Goal: Task Accomplishment & Management: Manage account settings

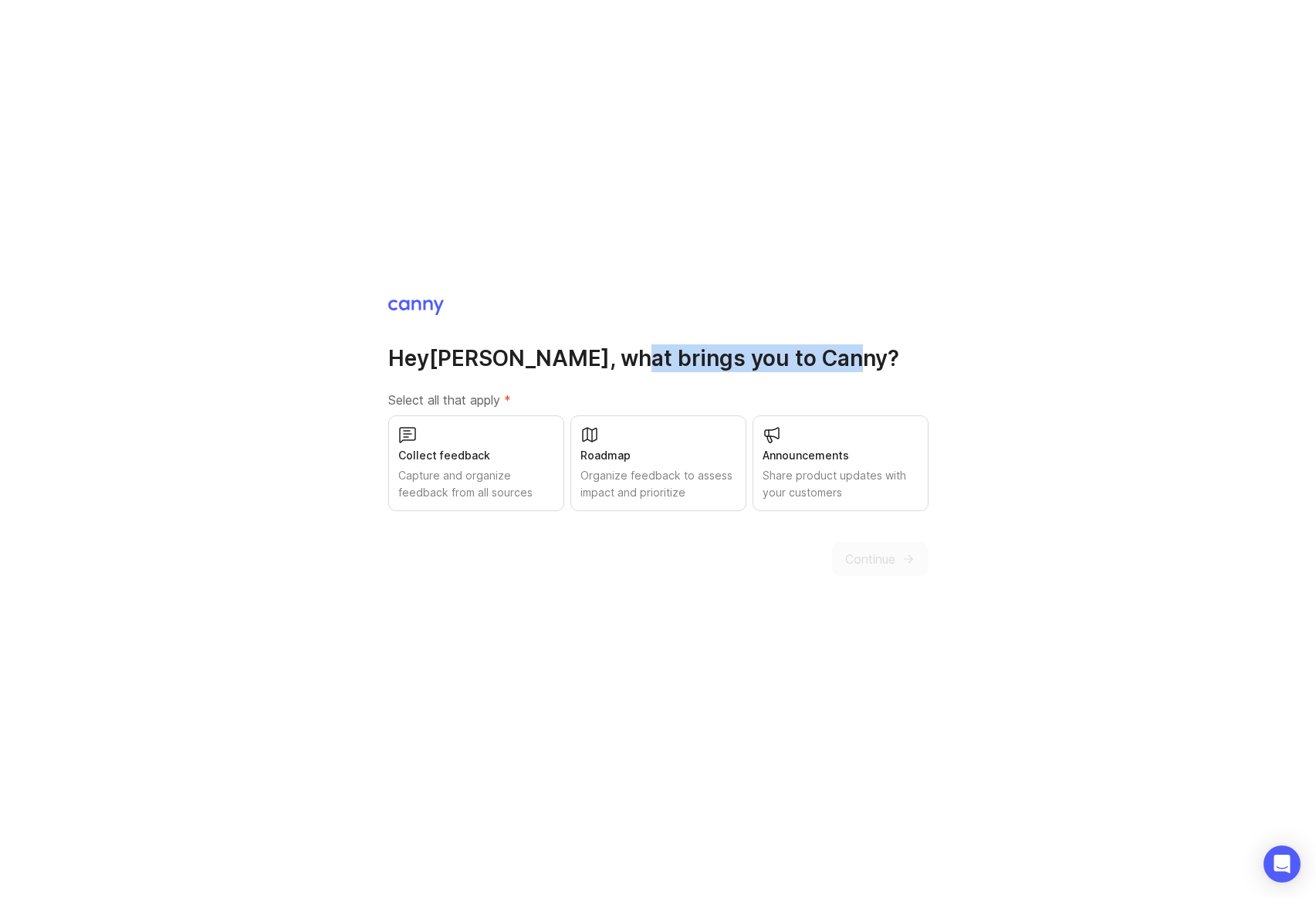
drag, startPoint x: 633, startPoint y: 364, endPoint x: 752, endPoint y: 365, distance: 119.0
click at [752, 365] on h1 "Hey [PERSON_NAME] , what brings you to [GEOGRAPHIC_DATA]?" at bounding box center [658, 358] width 541 height 28
click at [485, 477] on div "Capture and organize feedback from all sources" at bounding box center [476, 484] width 156 height 34
click at [909, 548] on button "Continue" at bounding box center [881, 558] width 96 height 34
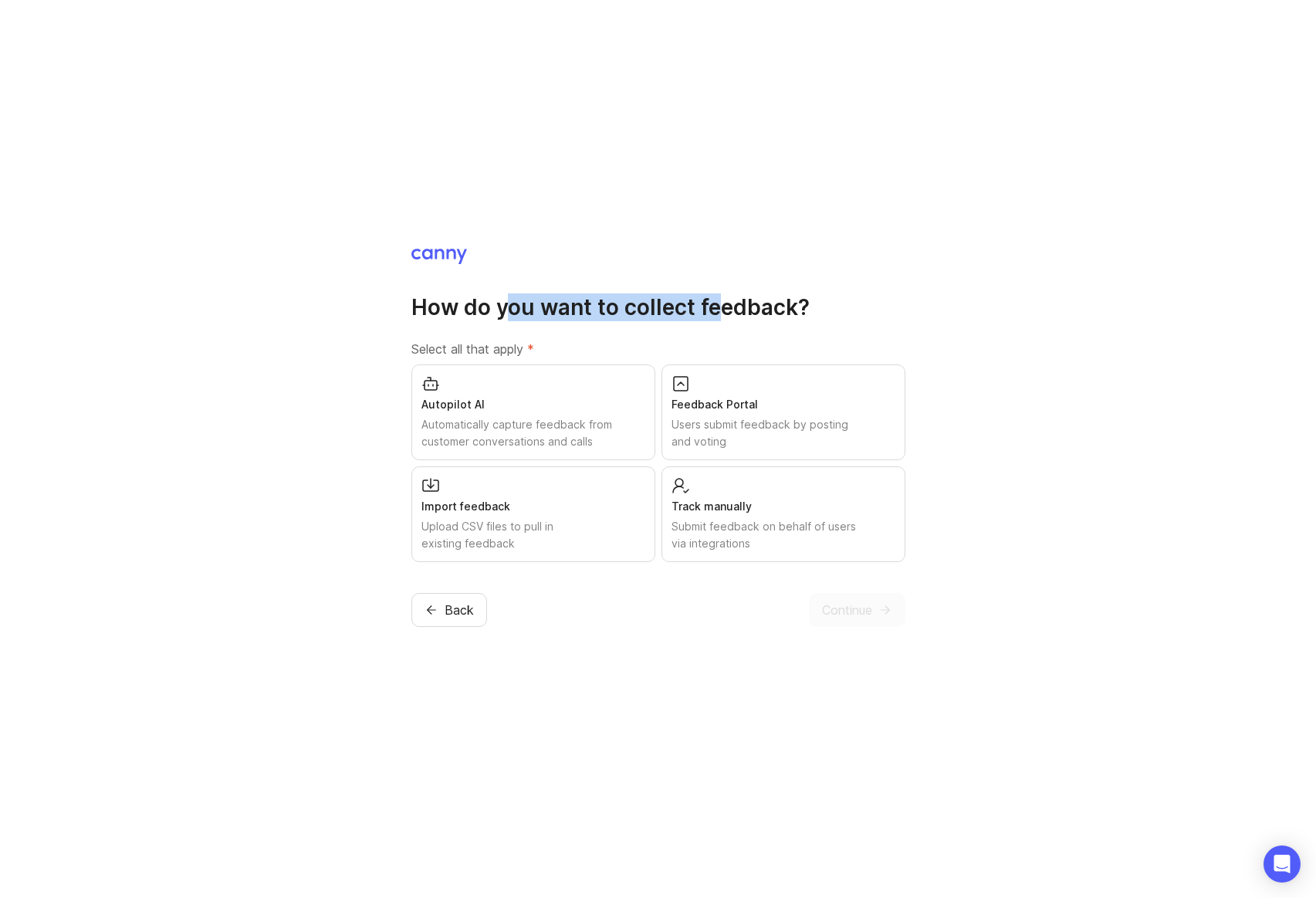
drag, startPoint x: 521, startPoint y: 319, endPoint x: 718, endPoint y: 317, distance: 197.0
click at [718, 317] on h1 "How do you want to collect feedback?" at bounding box center [659, 307] width 494 height 28
click at [779, 437] on div "Users submit feedback by posting and voting" at bounding box center [783, 433] width 224 height 34
click at [889, 612] on icon "submit" at bounding box center [885, 609] width 14 height 14
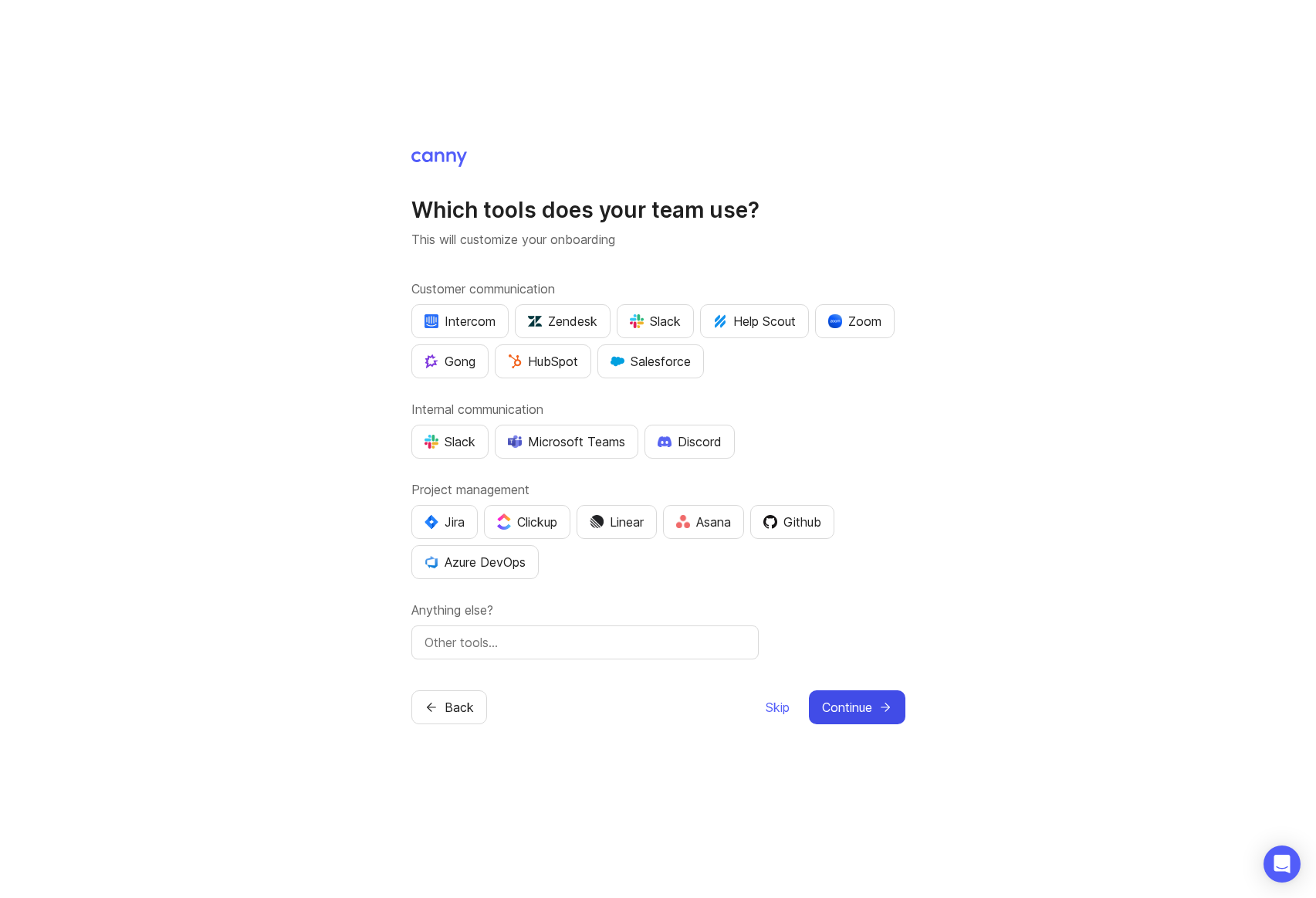
drag, startPoint x: 459, startPoint y: 289, endPoint x: 543, endPoint y: 285, distance: 84.1
click at [543, 285] on label "Customer communication" at bounding box center [659, 288] width 494 height 18
drag, startPoint x: 555, startPoint y: 237, endPoint x: 615, endPoint y: 236, distance: 60.0
click at [615, 236] on p "This will customize your onboarding" at bounding box center [659, 239] width 494 height 18
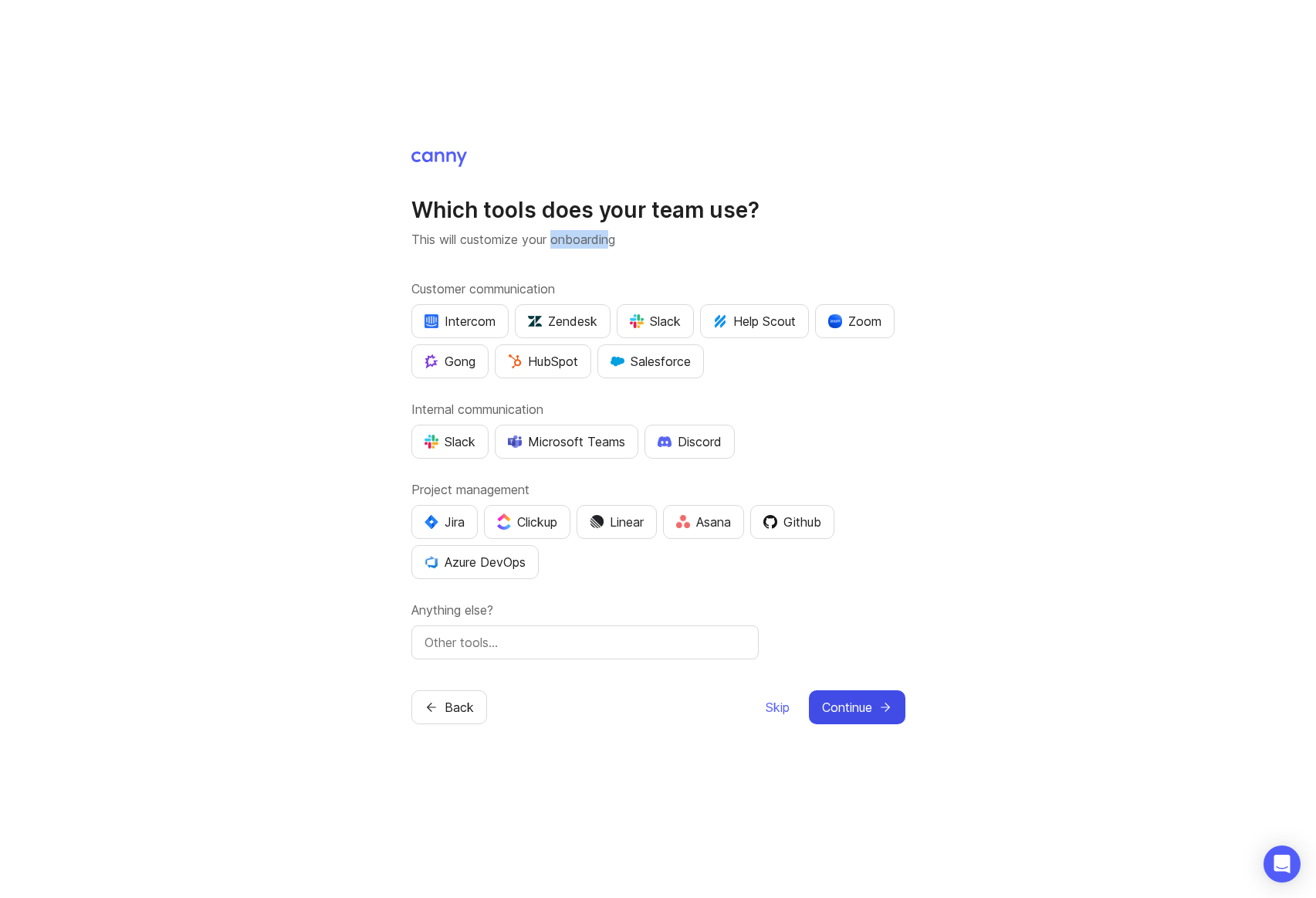
click at [615, 236] on p "This will customize your onboarding" at bounding box center [659, 239] width 494 height 18
click at [773, 715] on button "Skip" at bounding box center [778, 706] width 25 height 34
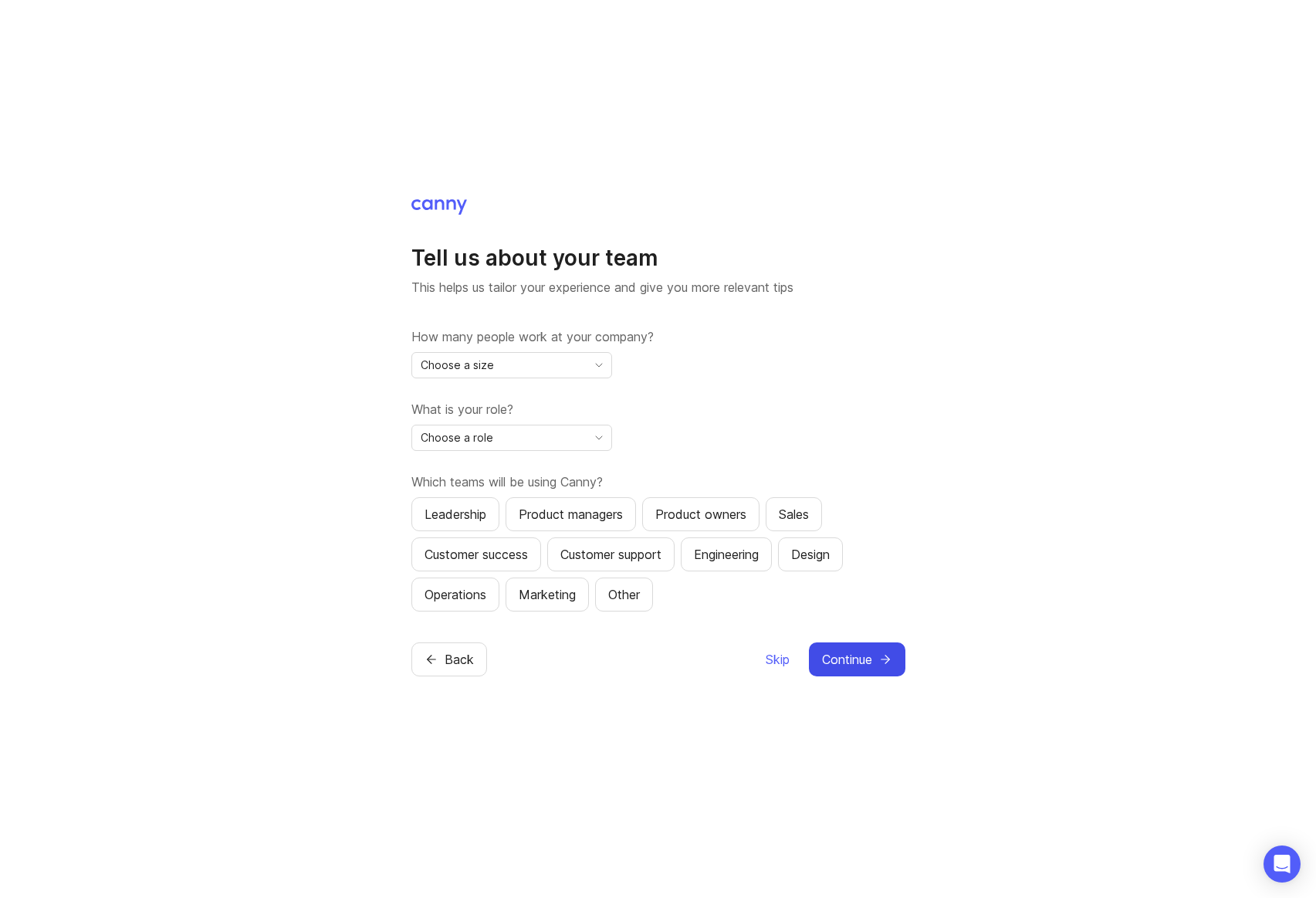
click at [513, 362] on div "Choose a size" at bounding box center [500, 364] width 174 height 25
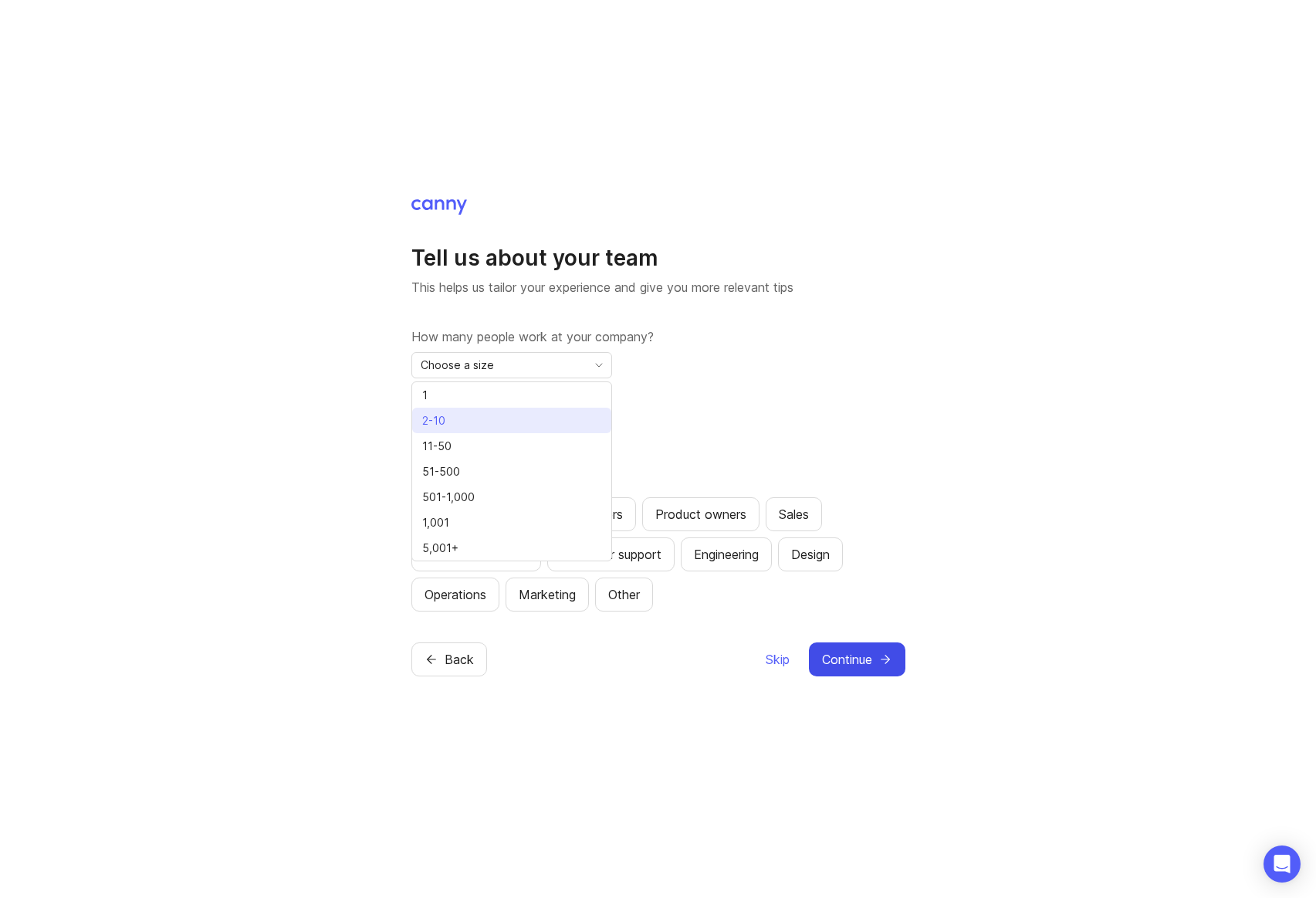
click at [508, 418] on li "2-10" at bounding box center [512, 420] width 199 height 25
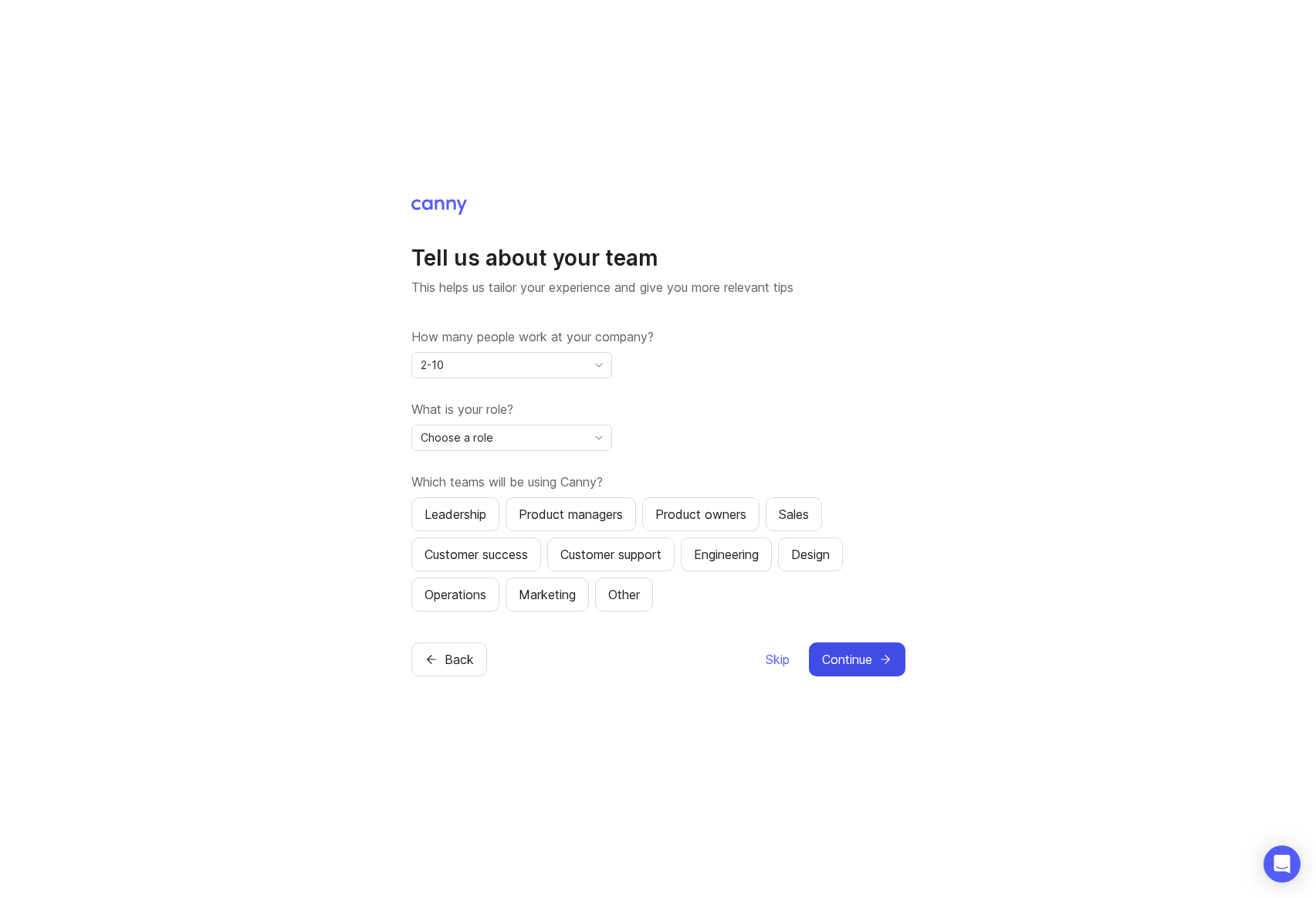
click at [506, 442] on div "Choose a role" at bounding box center [500, 437] width 174 height 25
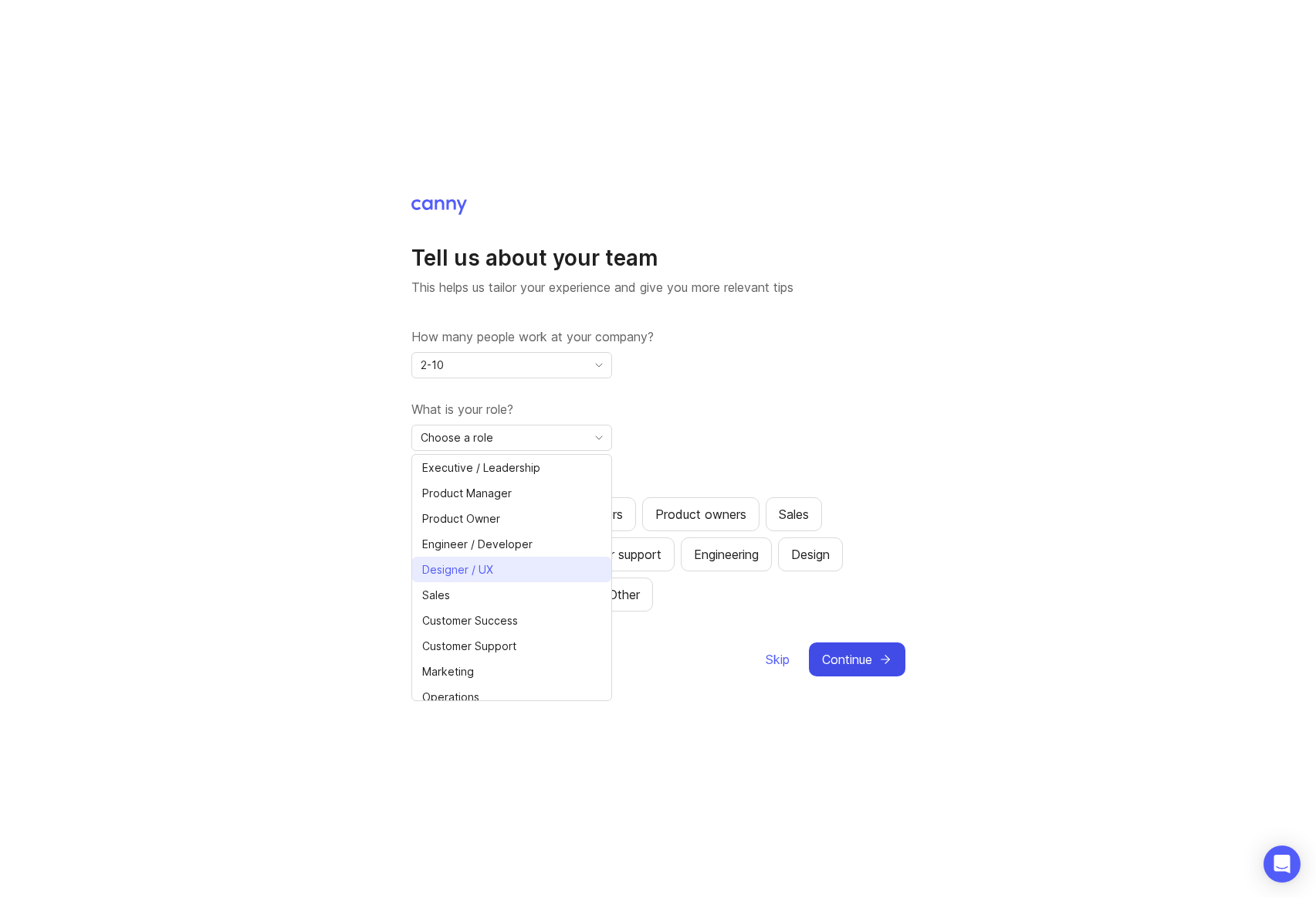
click at [520, 569] on li "Designer / UX" at bounding box center [512, 569] width 199 height 25
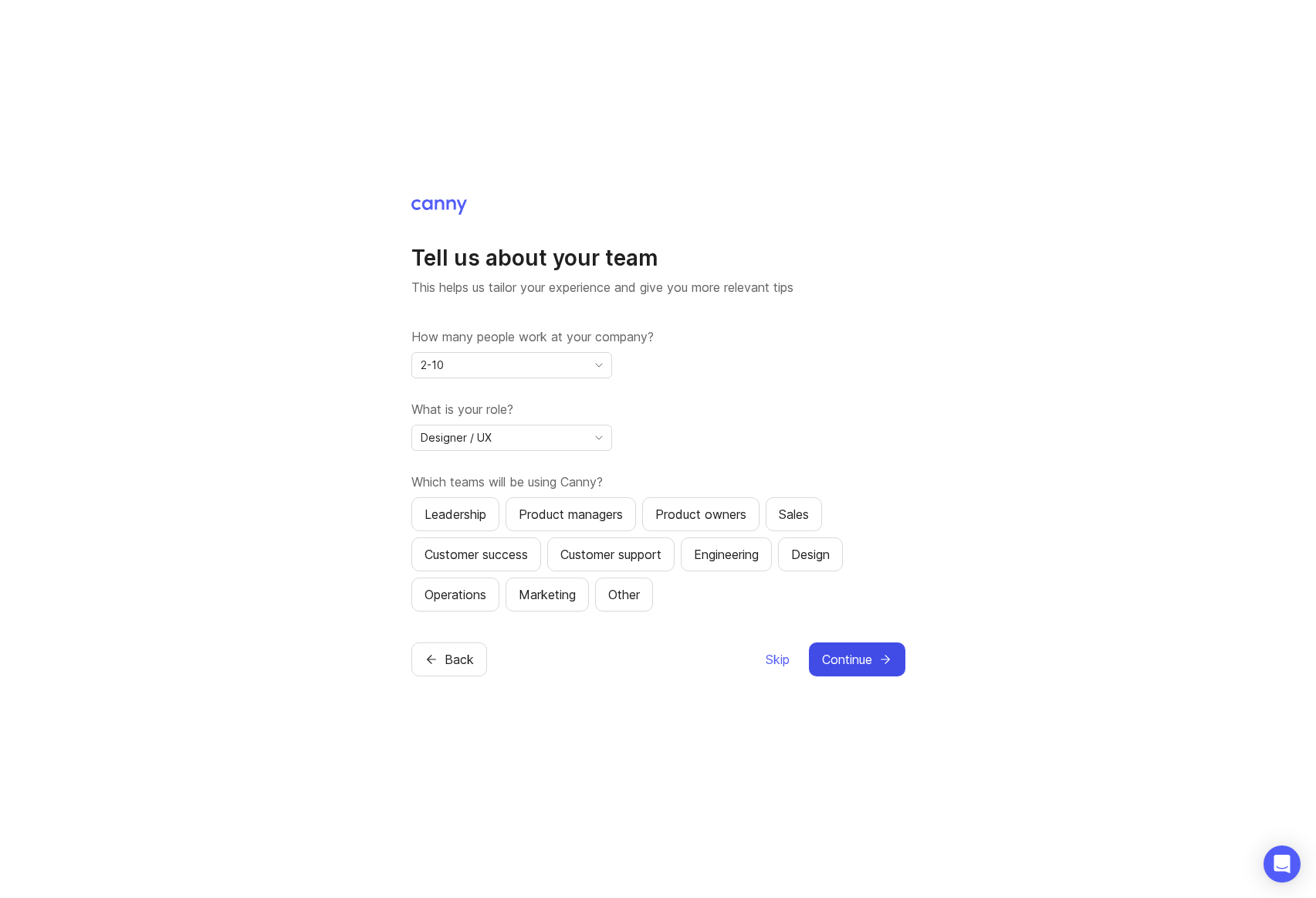
click at [714, 456] on div "How many people work at your company? 2-10 What is your role? Designer / UX Whi…" at bounding box center [659, 469] width 494 height 284
click at [483, 525] on button "Leadership" at bounding box center [455, 514] width 88 height 34
click at [592, 521] on div "Product managers" at bounding box center [571, 514] width 105 height 18
click at [759, 559] on div "Engineering" at bounding box center [726, 554] width 65 height 18
click at [864, 566] on div "Leadership Product managers Product owners Sales Customer success Customer supp…" at bounding box center [659, 554] width 494 height 115
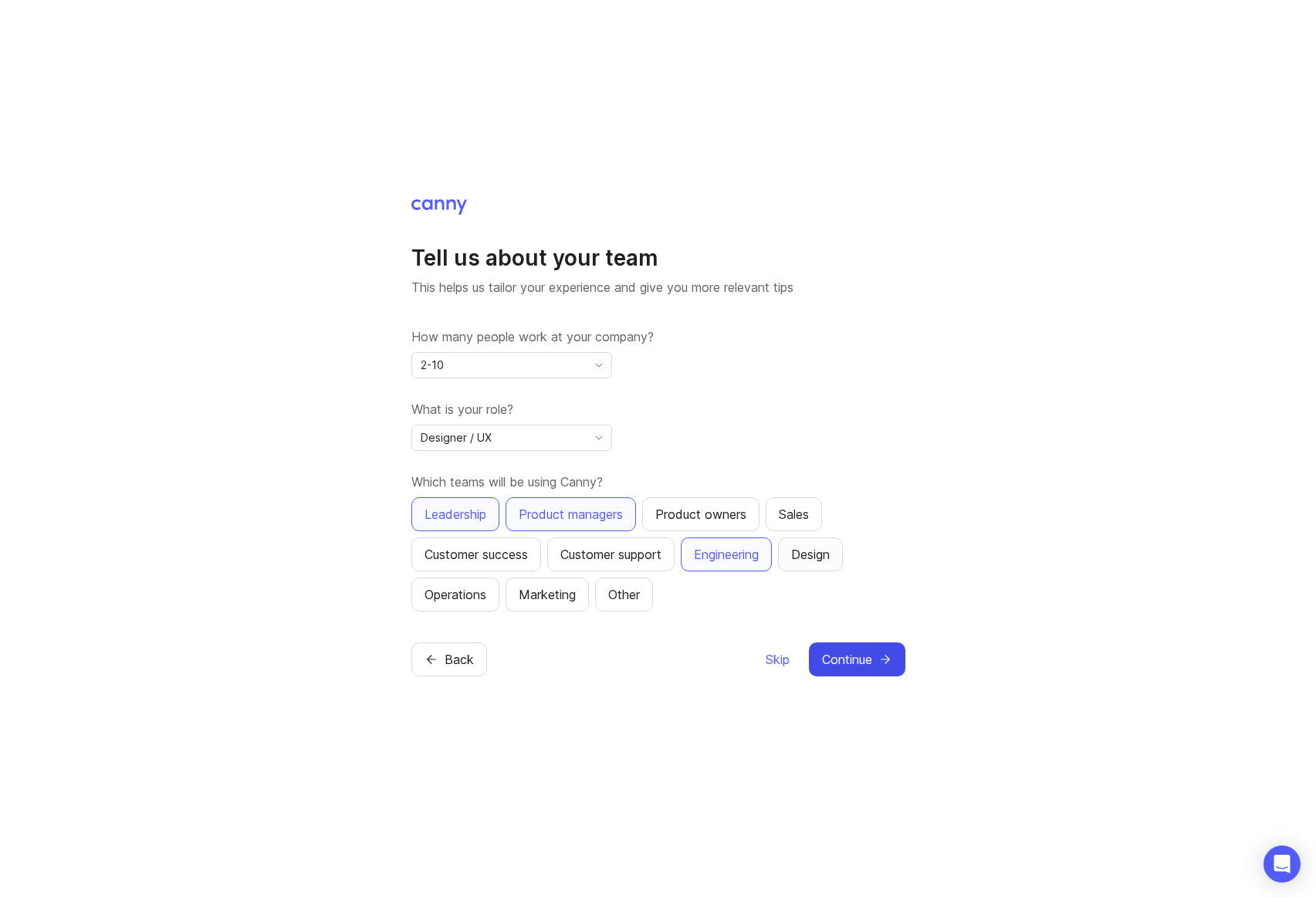
click at [842, 563] on button "Design" at bounding box center [810, 554] width 65 height 34
click at [877, 651] on button "Continue" at bounding box center [857, 659] width 96 height 34
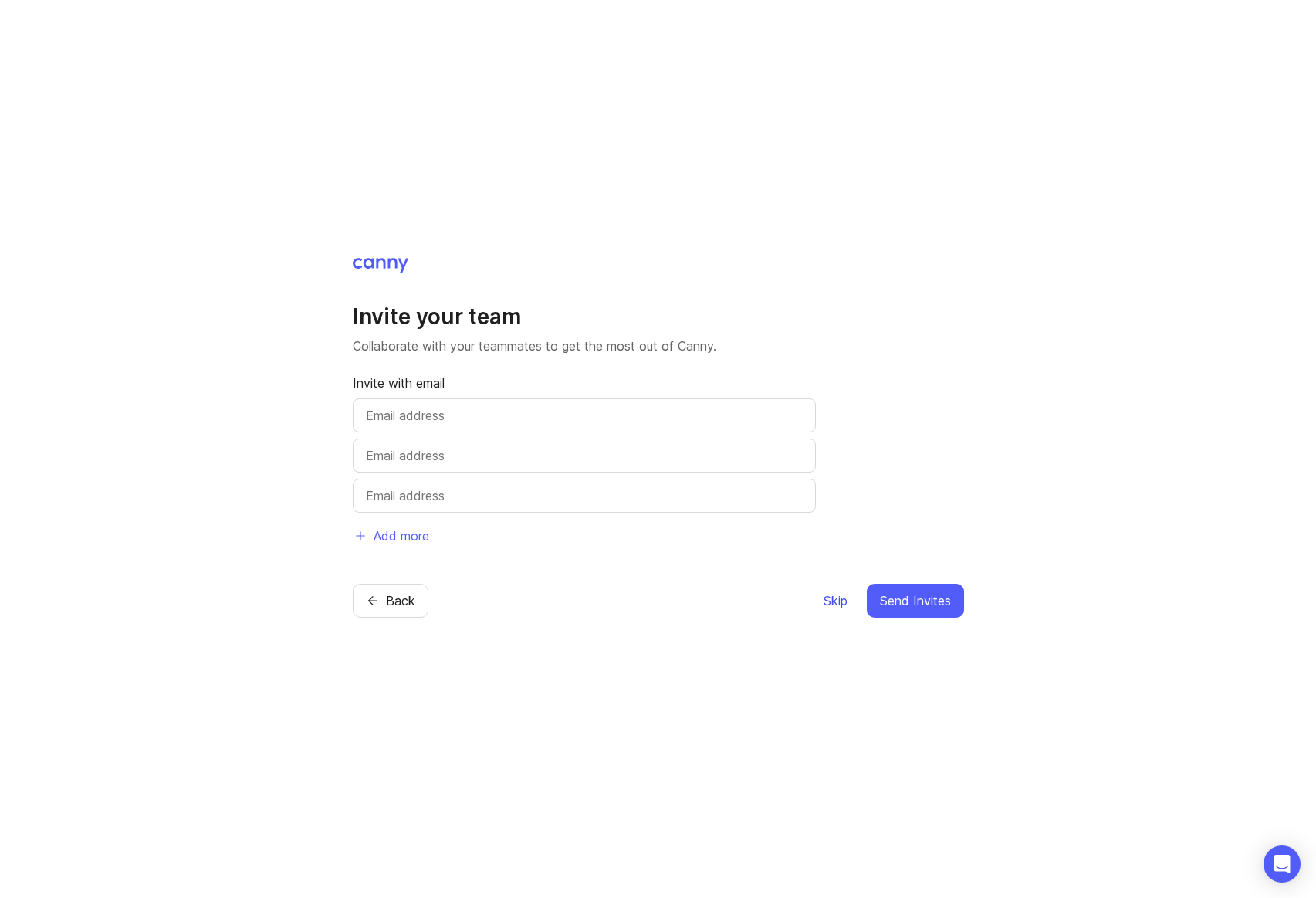
click at [835, 605] on span "Skip" at bounding box center [835, 601] width 24 height 18
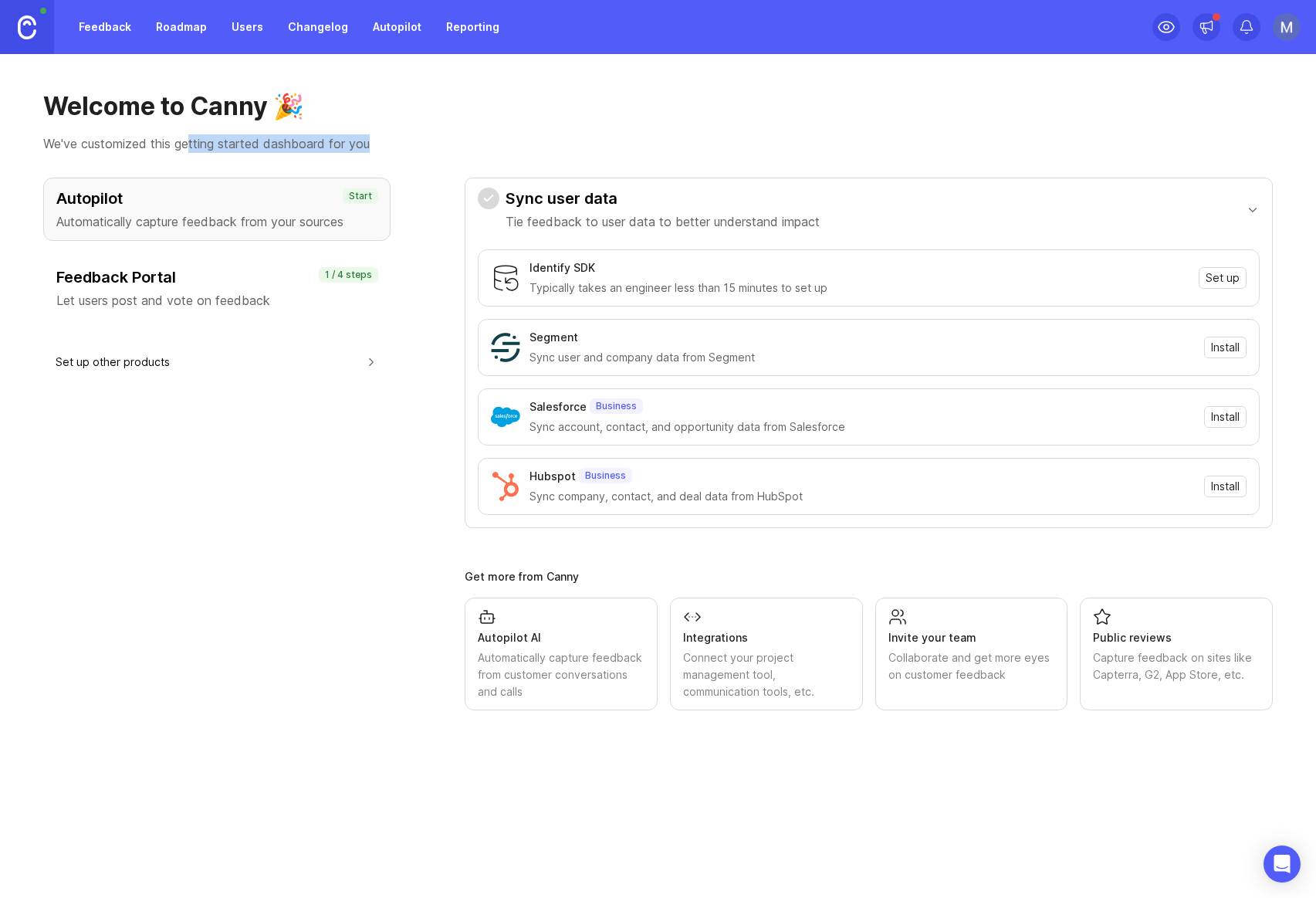
drag, startPoint x: 196, startPoint y: 149, endPoint x: 304, endPoint y: 154, distance: 108.1
click at [304, 154] on div "Welcome to Canny 🎉 We've customized this getting started dashboard for you Auto…" at bounding box center [658, 475] width 1316 height 843
click at [304, 154] on div "Welcome to Canny 🎉 We've customized this getting started dashboard for you Auto…" at bounding box center [658, 475] width 1316 height 843
click at [274, 362] on button "Set up other products" at bounding box center [216, 362] width 323 height 35
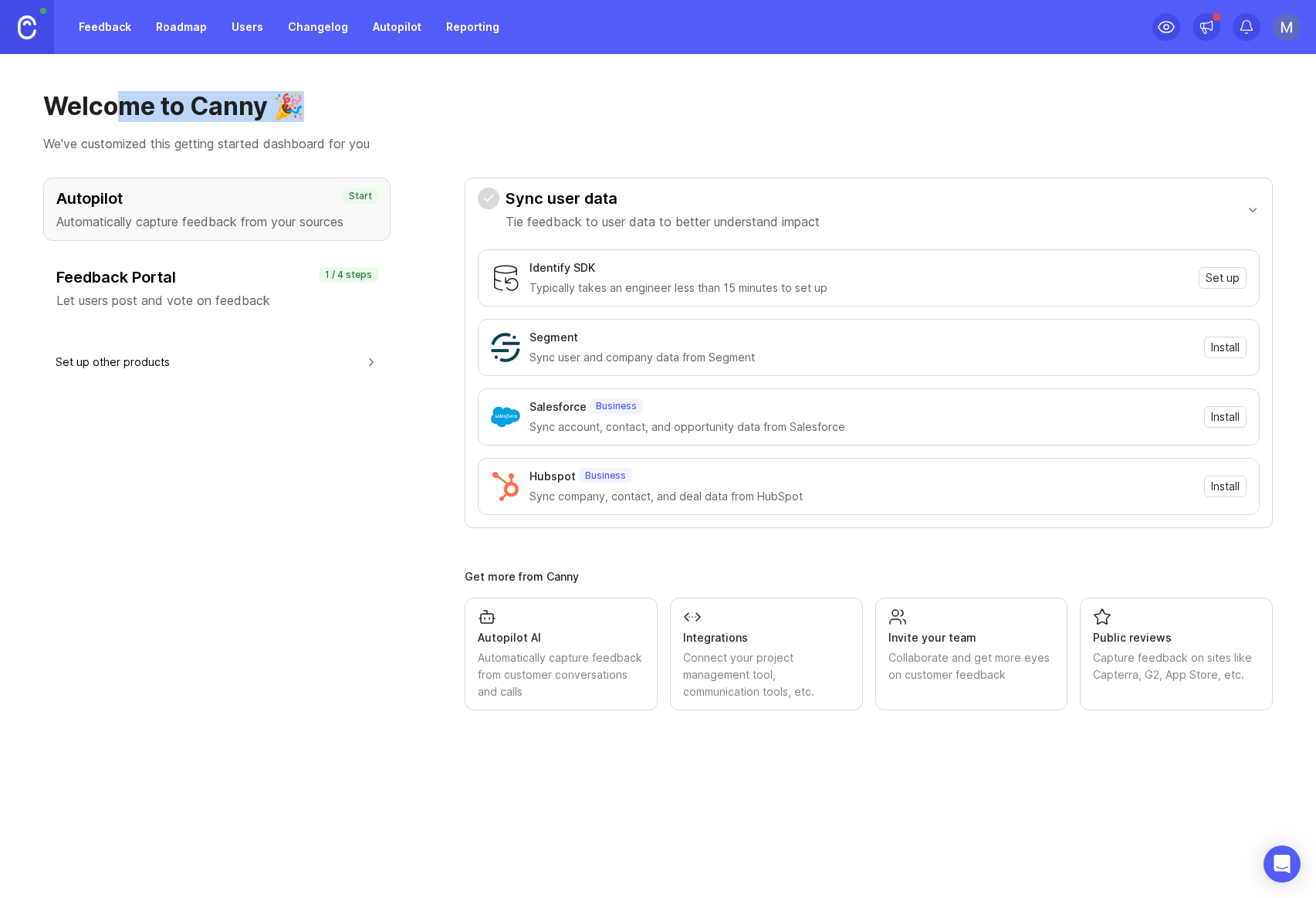
click at [125, 143] on div "Welcome to Canny 🎉 We've customized this getting started dashboard for you" at bounding box center [658, 122] width 1230 height 62
click at [125, 143] on p "We've customized this getting started dashboard for you" at bounding box center [658, 144] width 1230 height 18
click at [100, 32] on link "Feedback" at bounding box center [105, 26] width 71 height 28
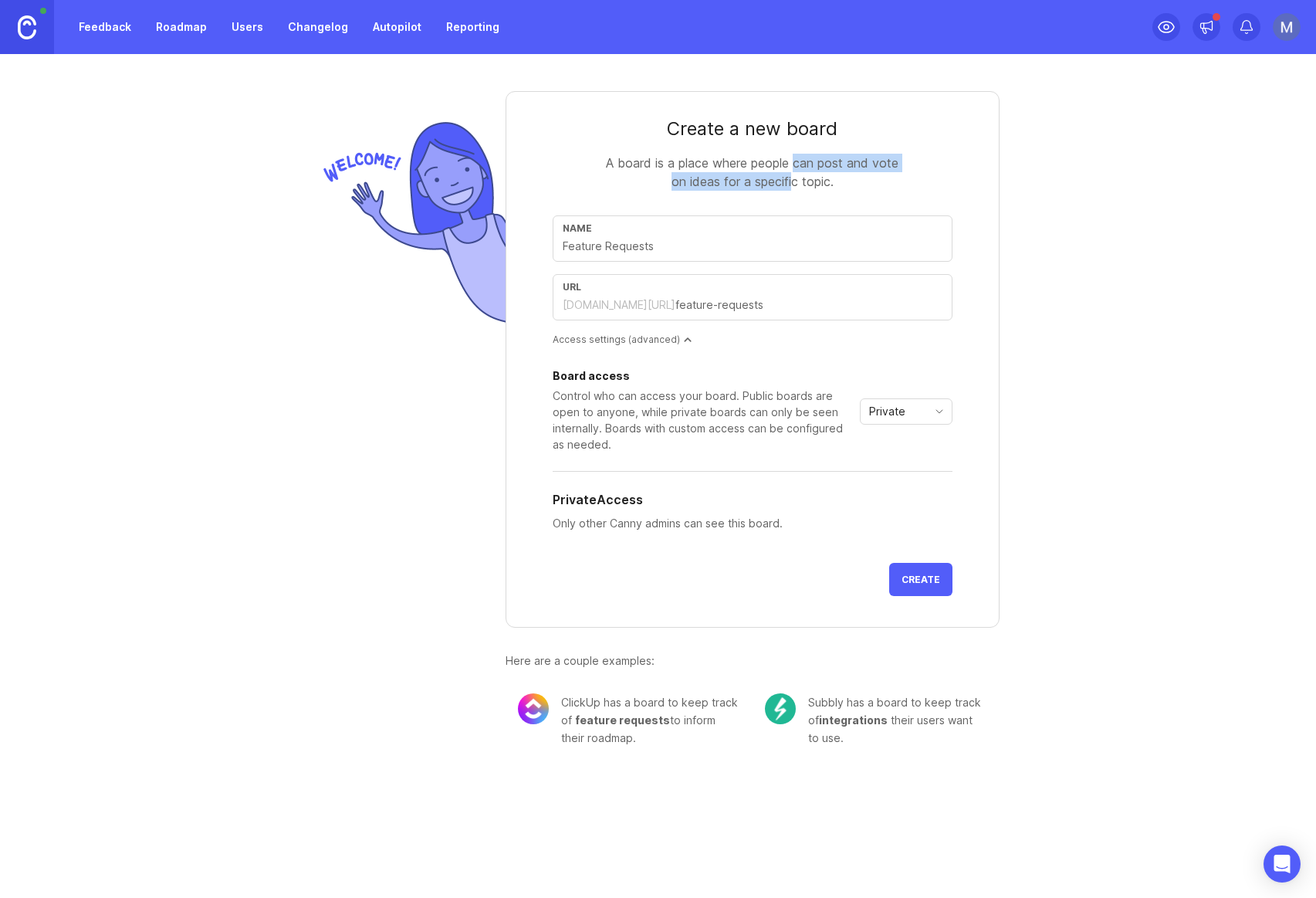
click at [790, 182] on div "A board is a place where people can post and vote on ideas for a specific topic." at bounding box center [753, 172] width 309 height 37
click at [764, 254] on input "text" at bounding box center [753, 246] width 380 height 17
drag, startPoint x: 743, startPoint y: 167, endPoint x: 741, endPoint y: 182, distance: 15.1
click at [741, 182] on div "A board is a place where people can post and vote on ideas for a specific topic." at bounding box center [753, 172] width 309 height 37
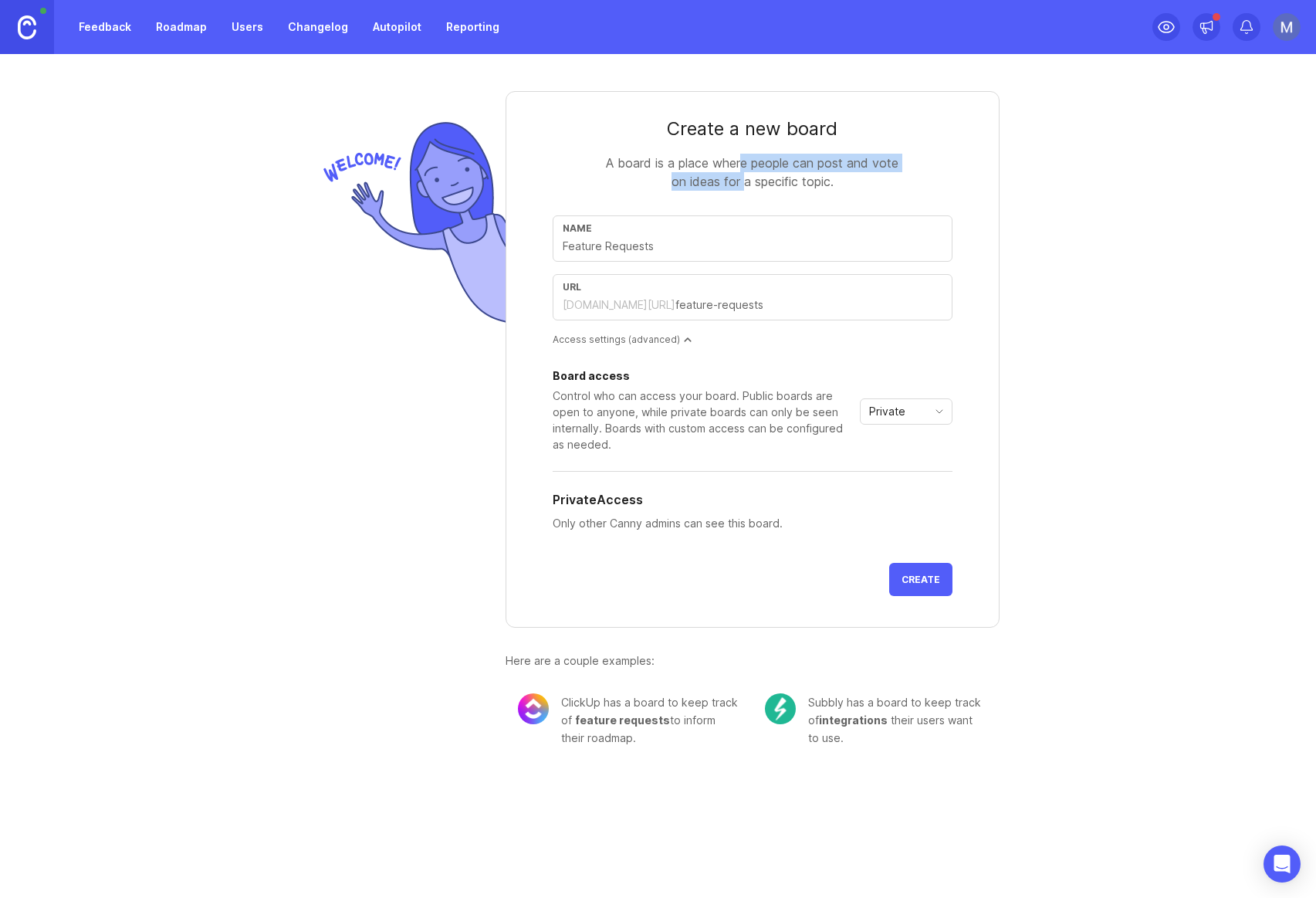
click at [741, 182] on div "A board is a place where people can post and vote on ideas for a specific topic." at bounding box center [753, 172] width 309 height 37
click at [757, 190] on div "A board is a place where people can post and vote on ideas for a specific topic." at bounding box center [753, 172] width 309 height 37
click at [720, 248] on input "text" at bounding box center [753, 246] width 380 height 17
type input "F"
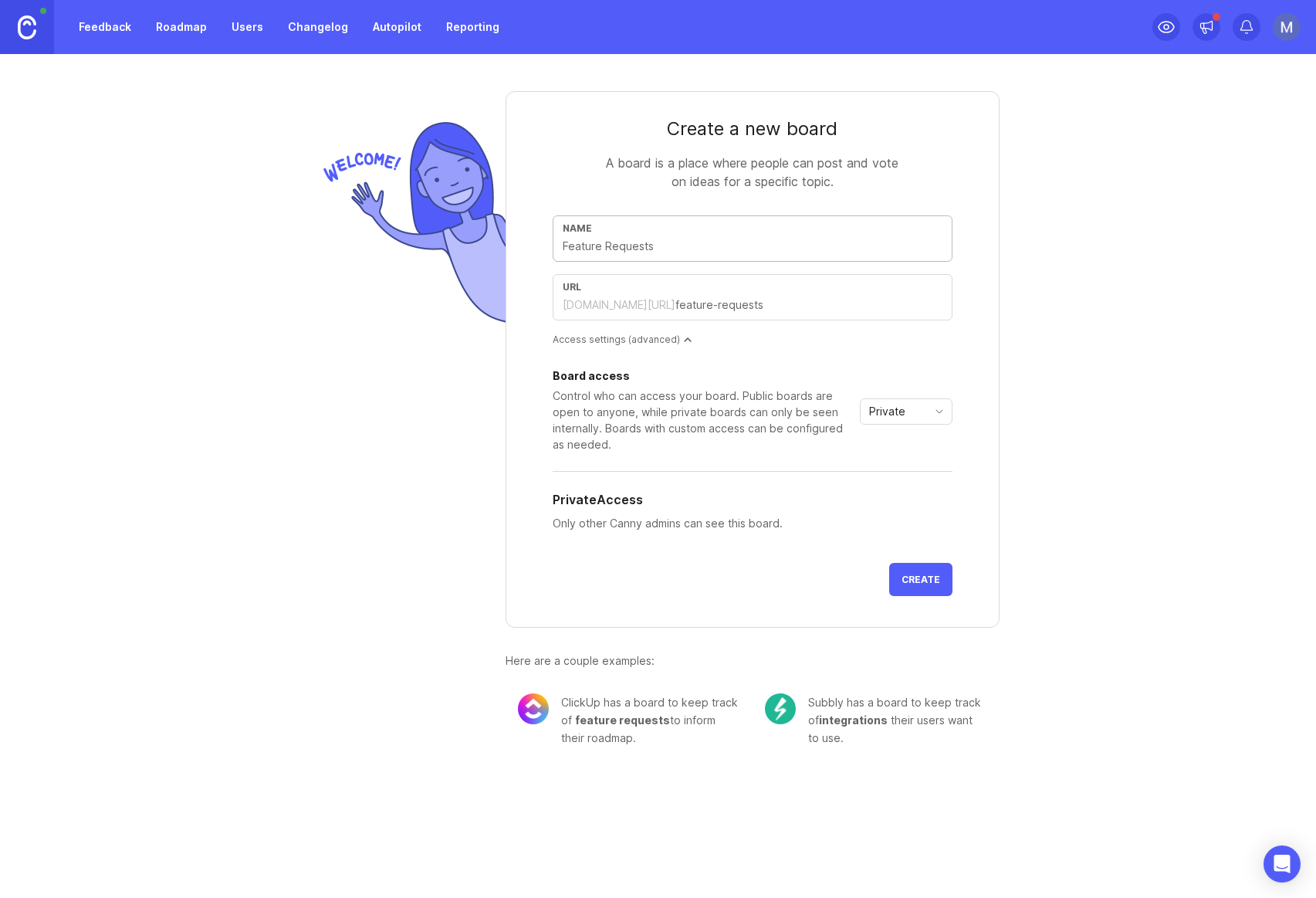
type input "f"
type input "Fe"
type input "fe"
type input "Fea"
type input "fea"
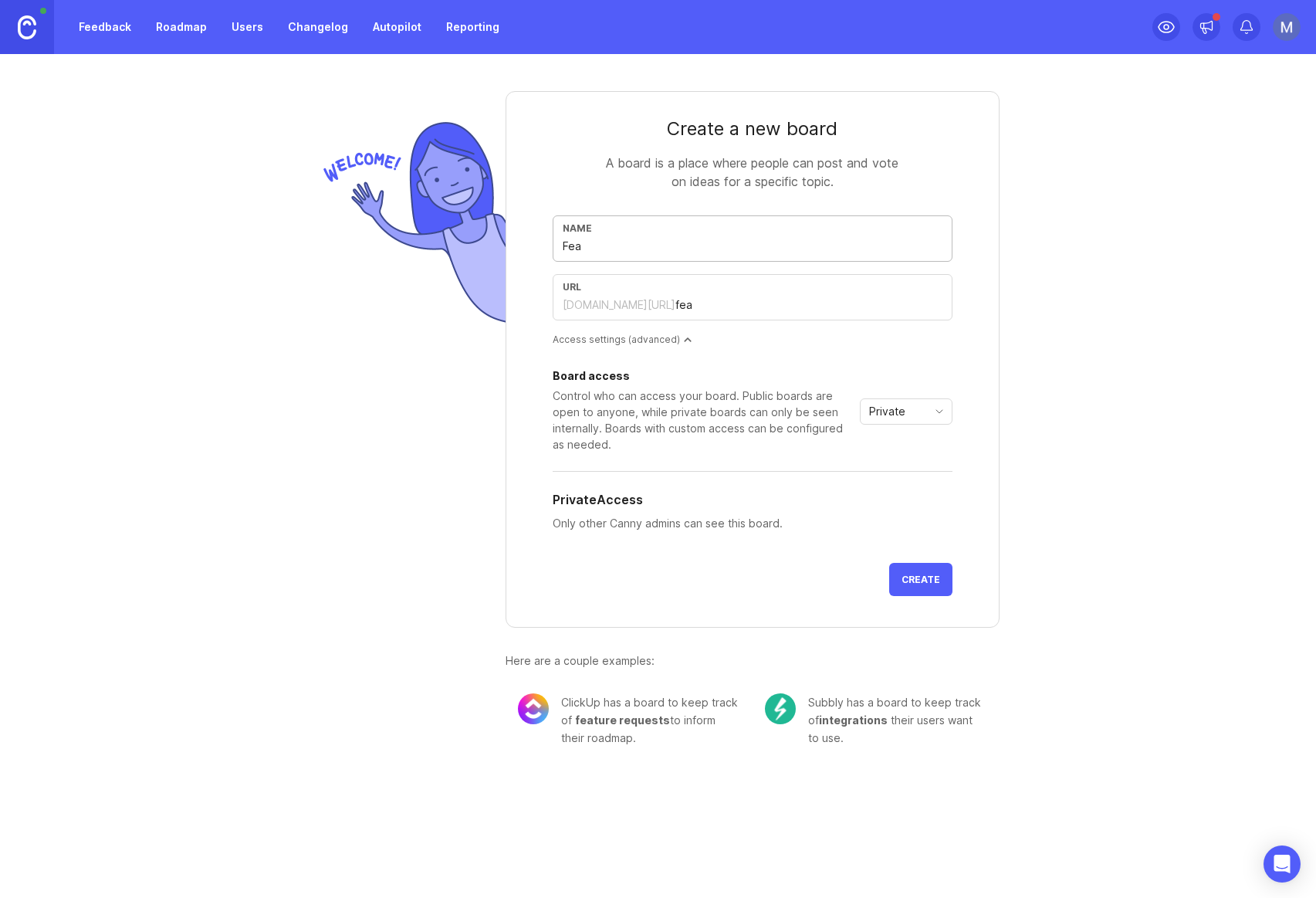
type input "Feat"
type input "feat"
type input "Featu"
type input "featu"
type input "Featur"
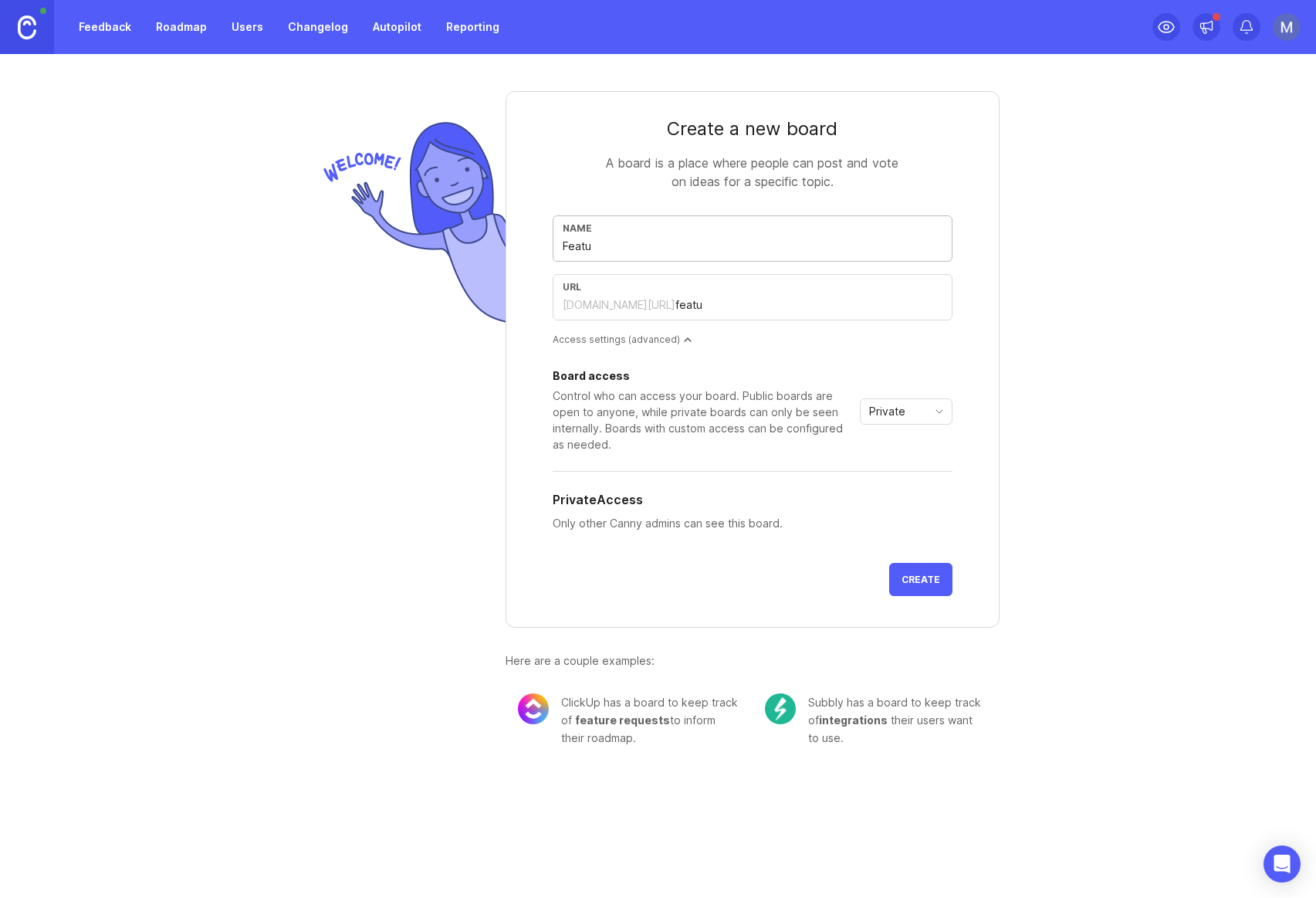
type input "featur"
type input "Feature"
type input "feature"
type input "Feature r"
type input "feature-r"
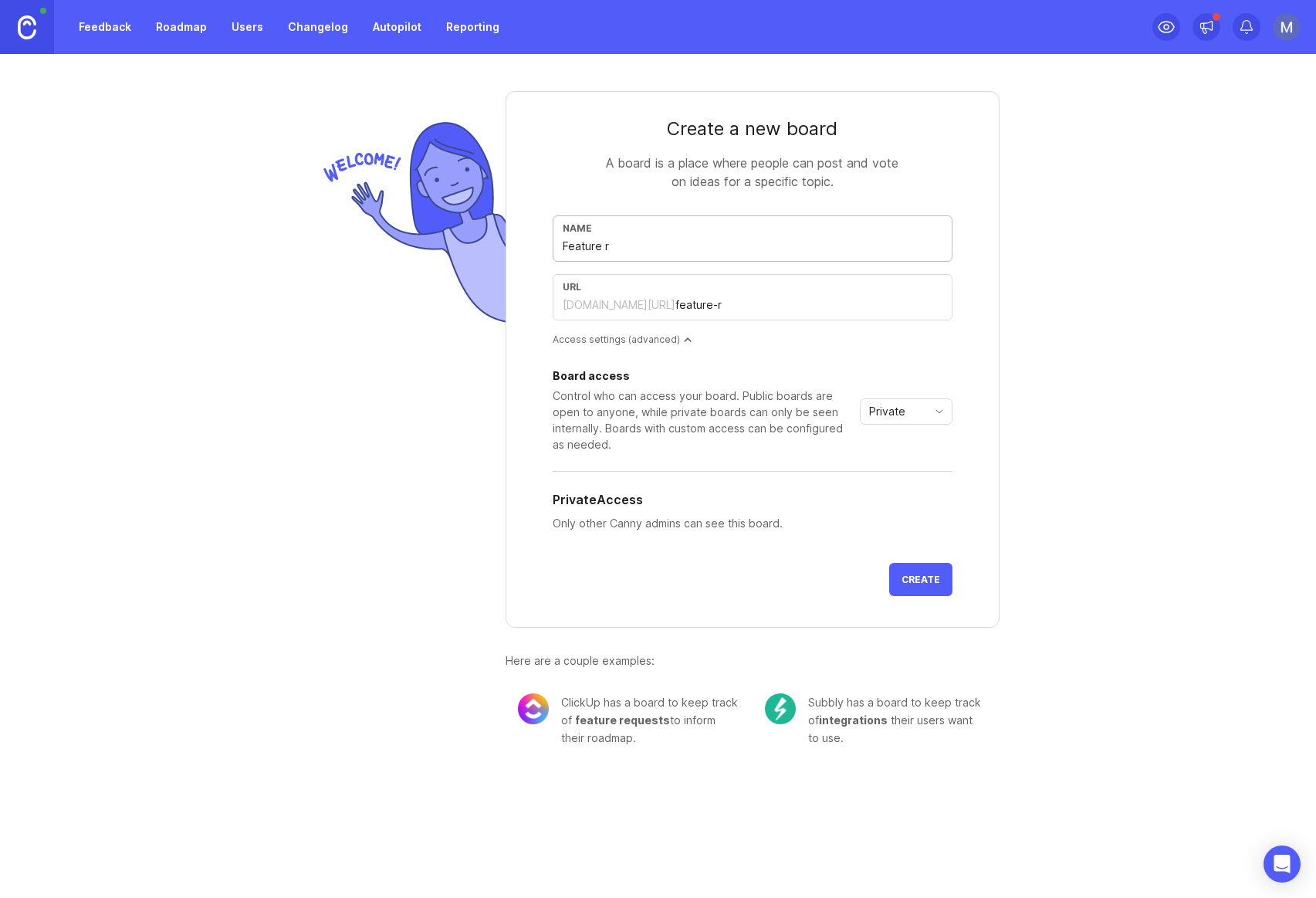
type input "Feature"
type input "feature"
type input "Feature r"
type input "feature-r"
type input "Feature re"
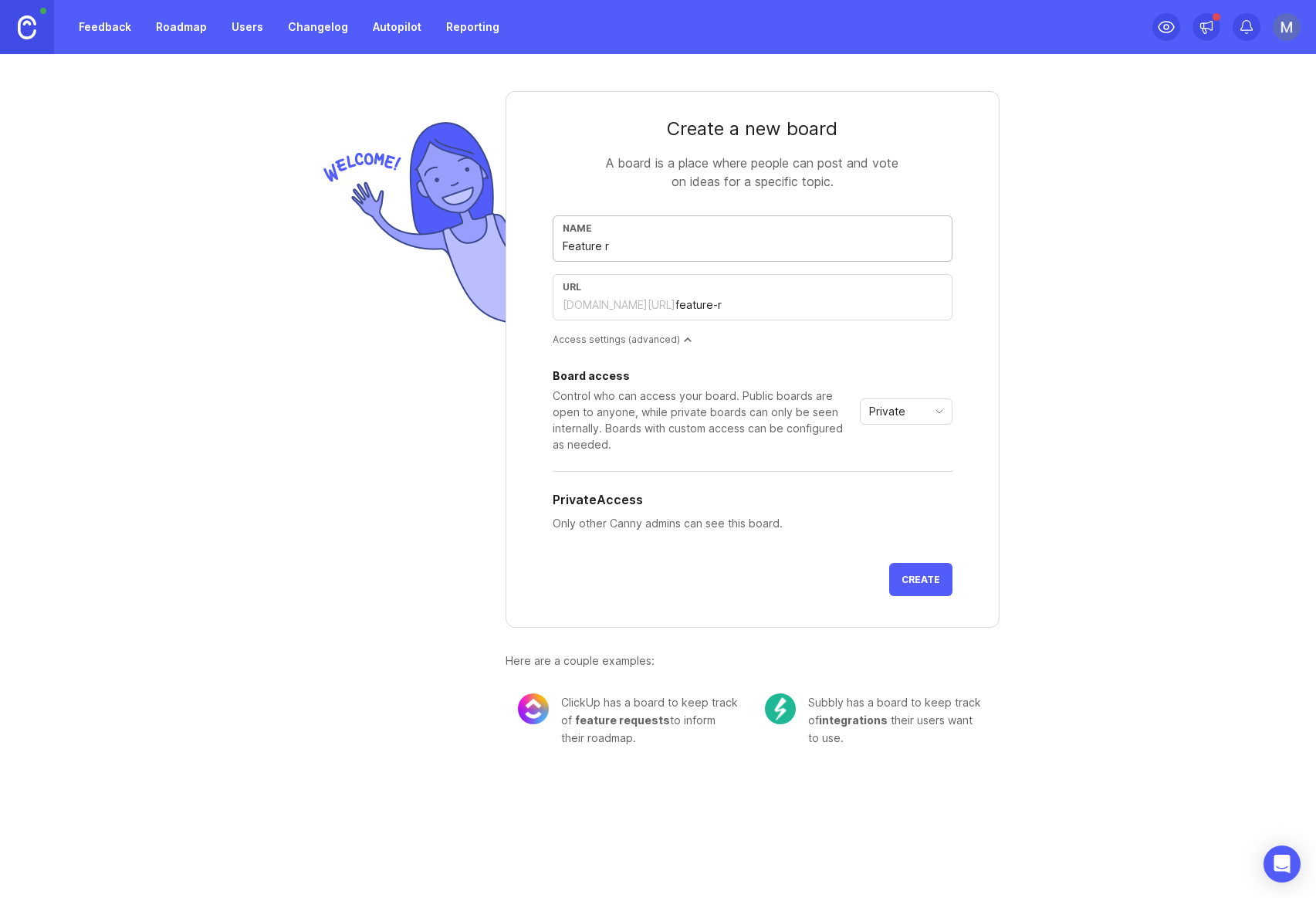
type input "feature-re"
type input "Feature req"
type input "feature-req"
type input "Feature requ"
type input "feature-requ"
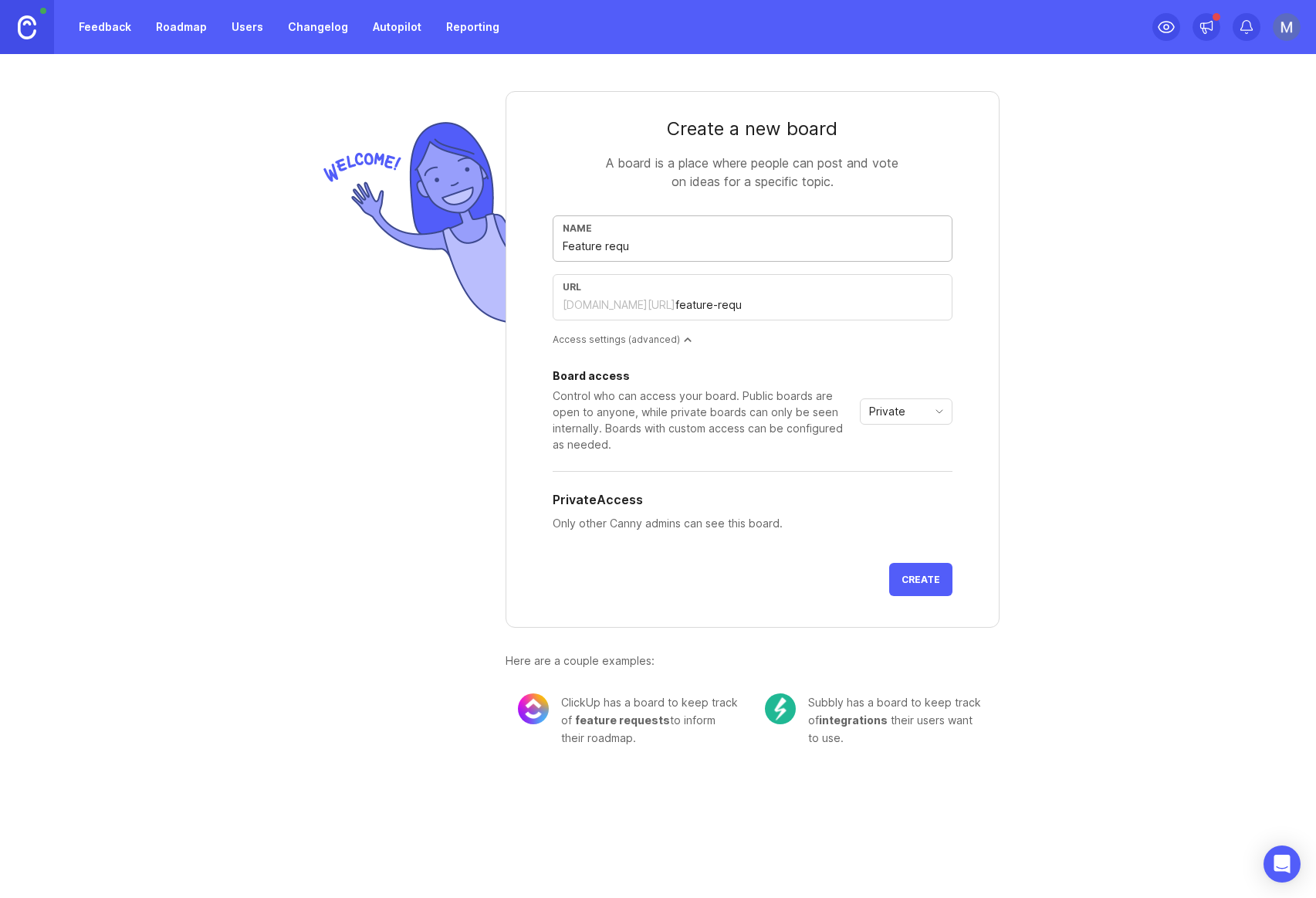
type input "Feature reque"
type input "feature-reque"
type input "Feature reques"
type input "feature-reques"
type input "Feature request"
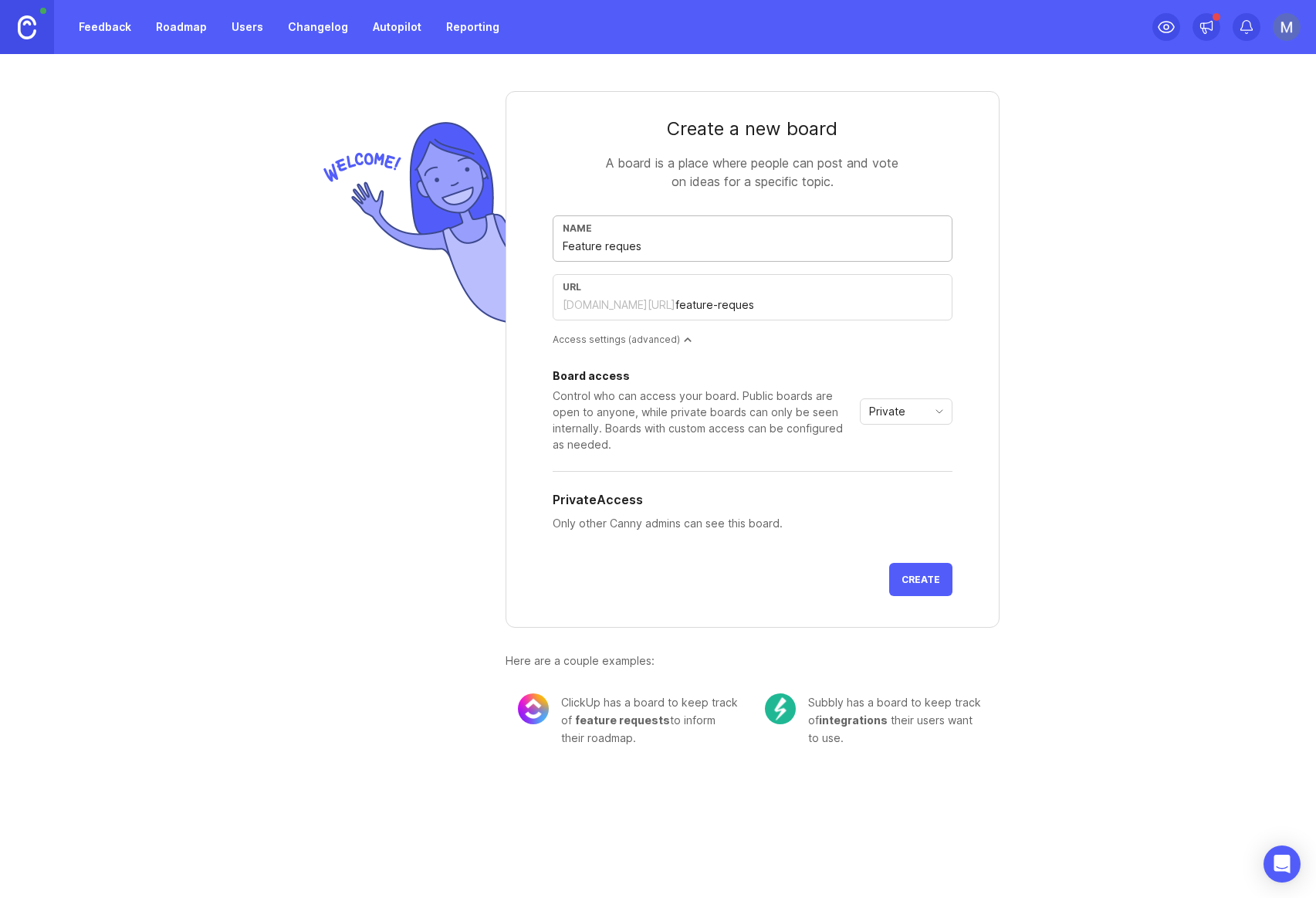
type input "feature-request"
type input "Feature requests"
type input "feature-requests"
type input "Feature requests"
click at [968, 367] on form "Create a new board A board is a place where people can post and vote on ideas f…" at bounding box center [753, 359] width 494 height 536
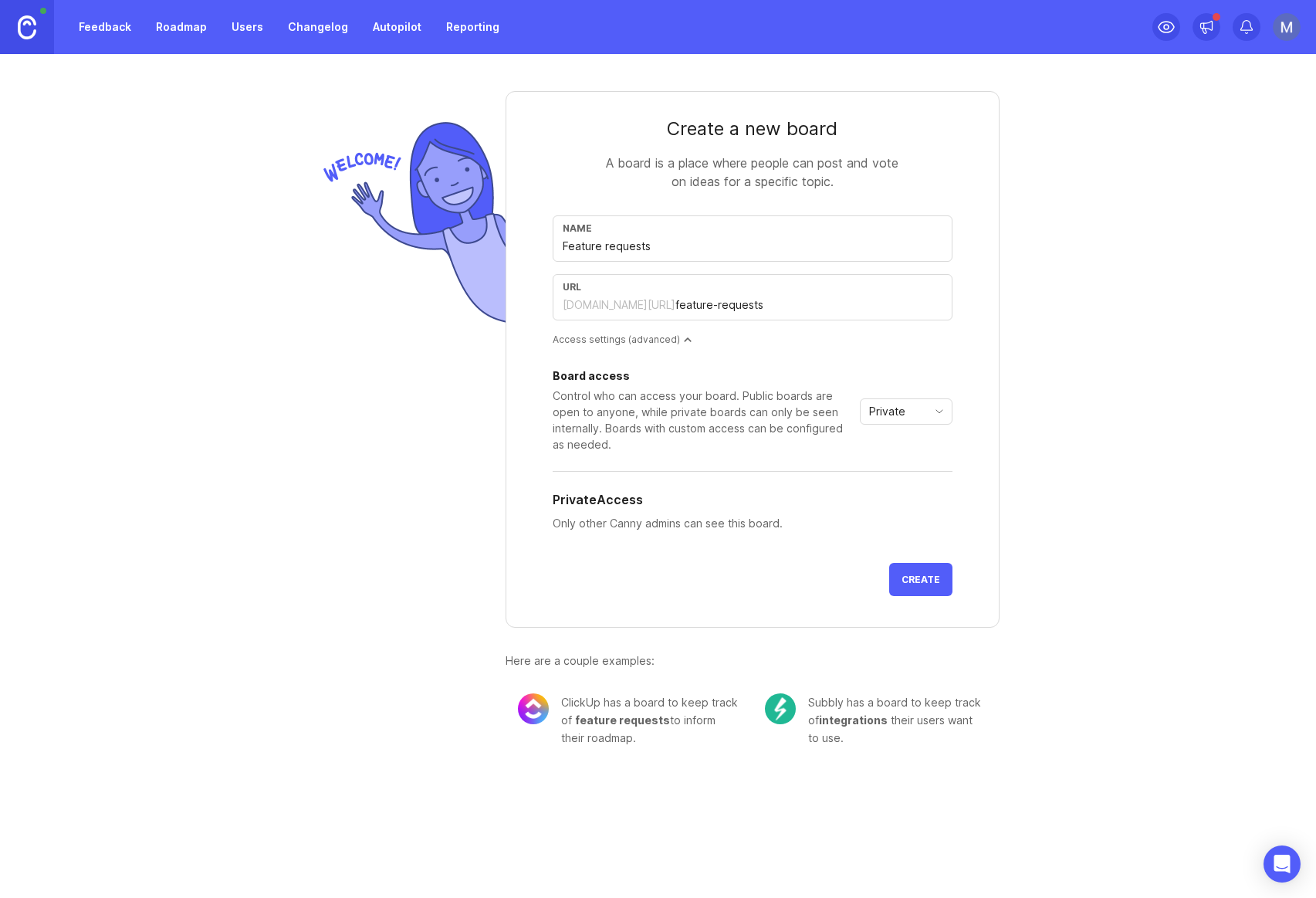
click at [942, 419] on span "toggle menu" at bounding box center [939, 411] width 25 height 17
click at [976, 393] on form "Create a new board A board is a place where people can post and vote on ideas f…" at bounding box center [753, 359] width 494 height 536
click at [643, 443] on div "Control who can access your board. Public boards are open to anyone, while priv…" at bounding box center [703, 419] width 301 height 65
click at [920, 405] on div "Private" at bounding box center [893, 411] width 66 height 25
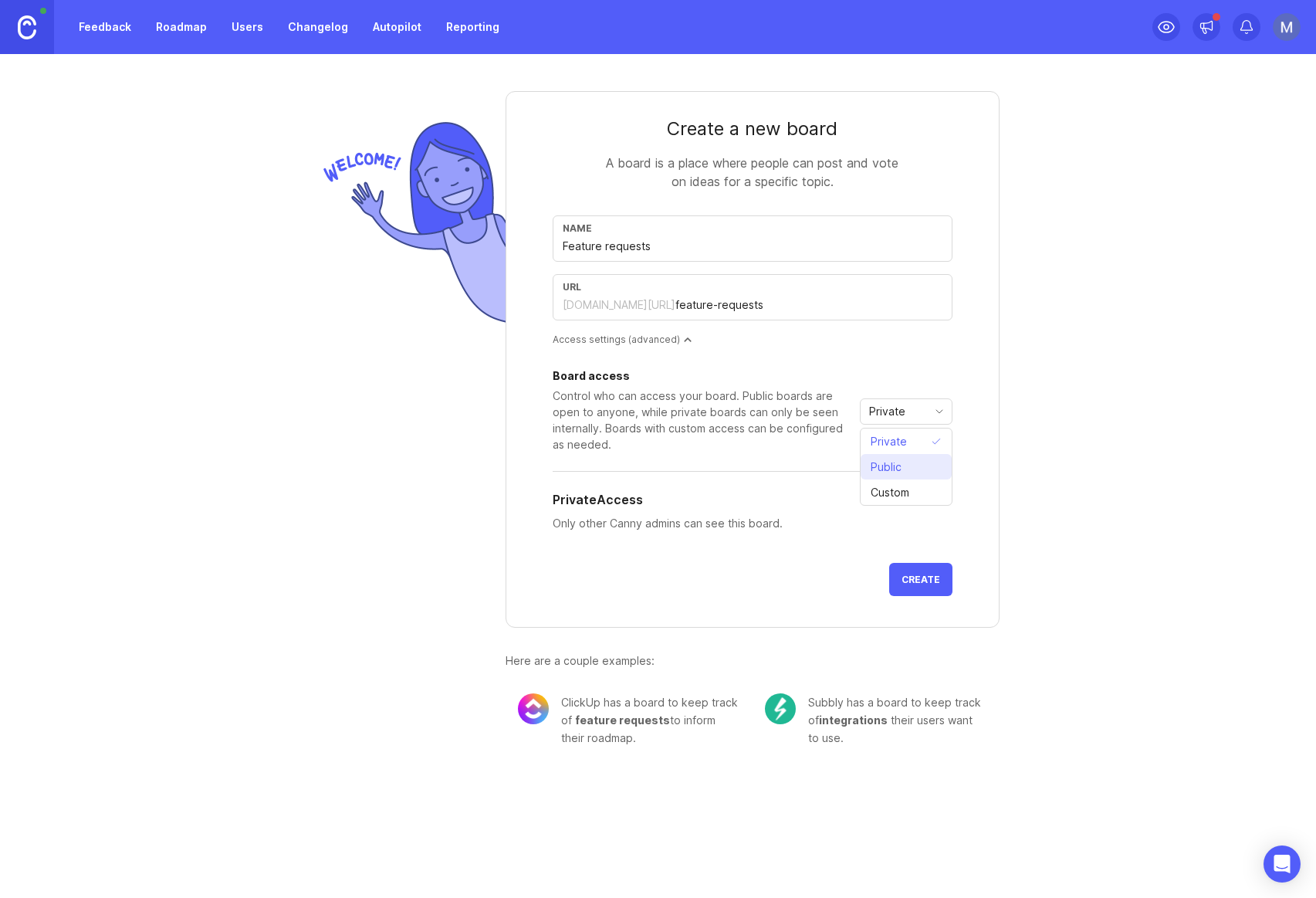
click at [919, 468] on li "Public" at bounding box center [906, 466] width 91 height 25
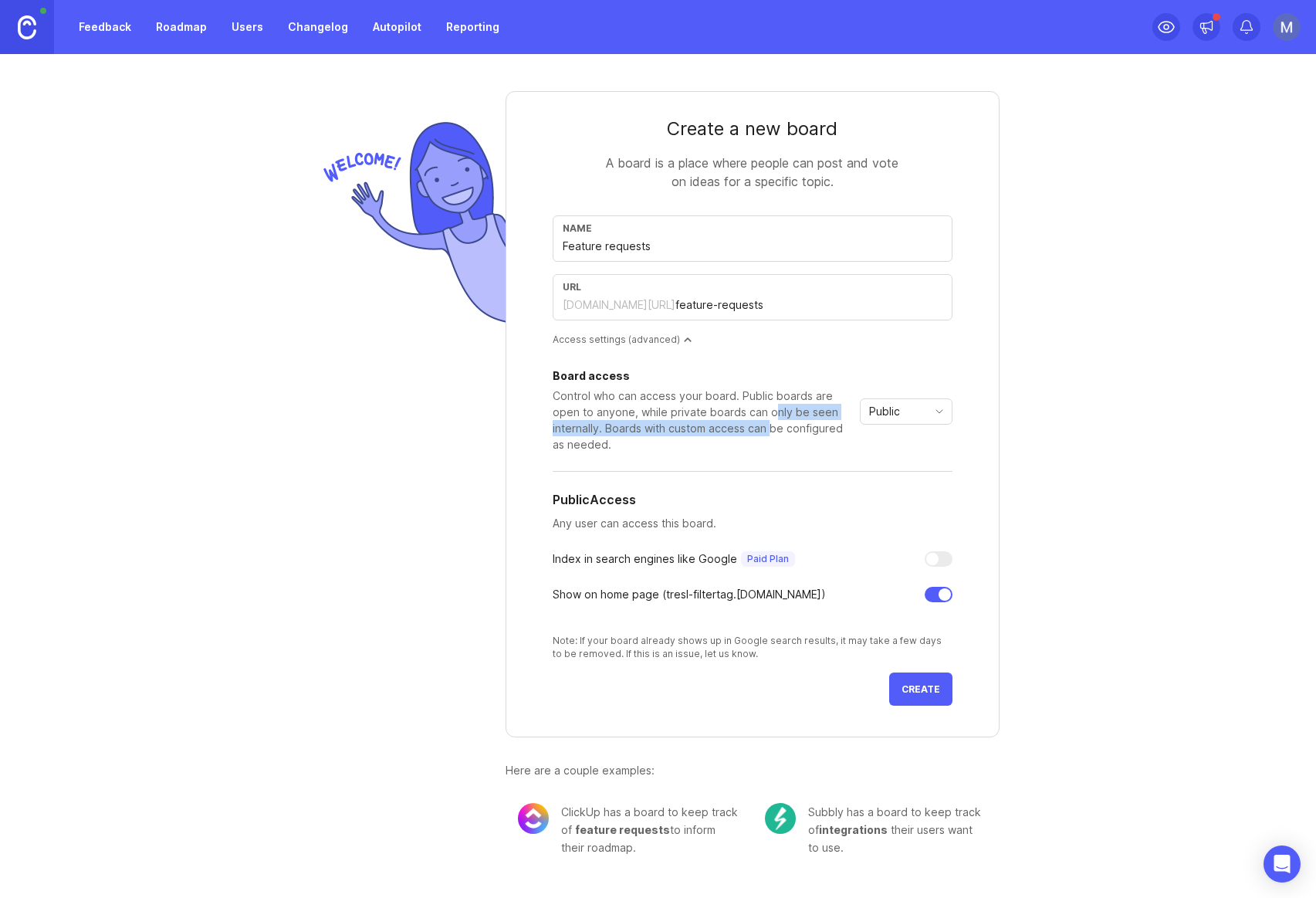
drag, startPoint x: 772, startPoint y: 417, endPoint x: 768, endPoint y: 430, distance: 13.6
click at [768, 430] on div "Control who can access your board. Public boards are open to anyone, while priv…" at bounding box center [703, 419] width 301 height 65
click at [644, 596] on div "Board access Control who can access your board. Public boards are open to anyon…" at bounding box center [753, 515] width 400 height 289
click at [646, 595] on div "Show on home page ( tresl-filtertag .[DOMAIN_NAME])" at bounding box center [689, 594] width 274 height 17
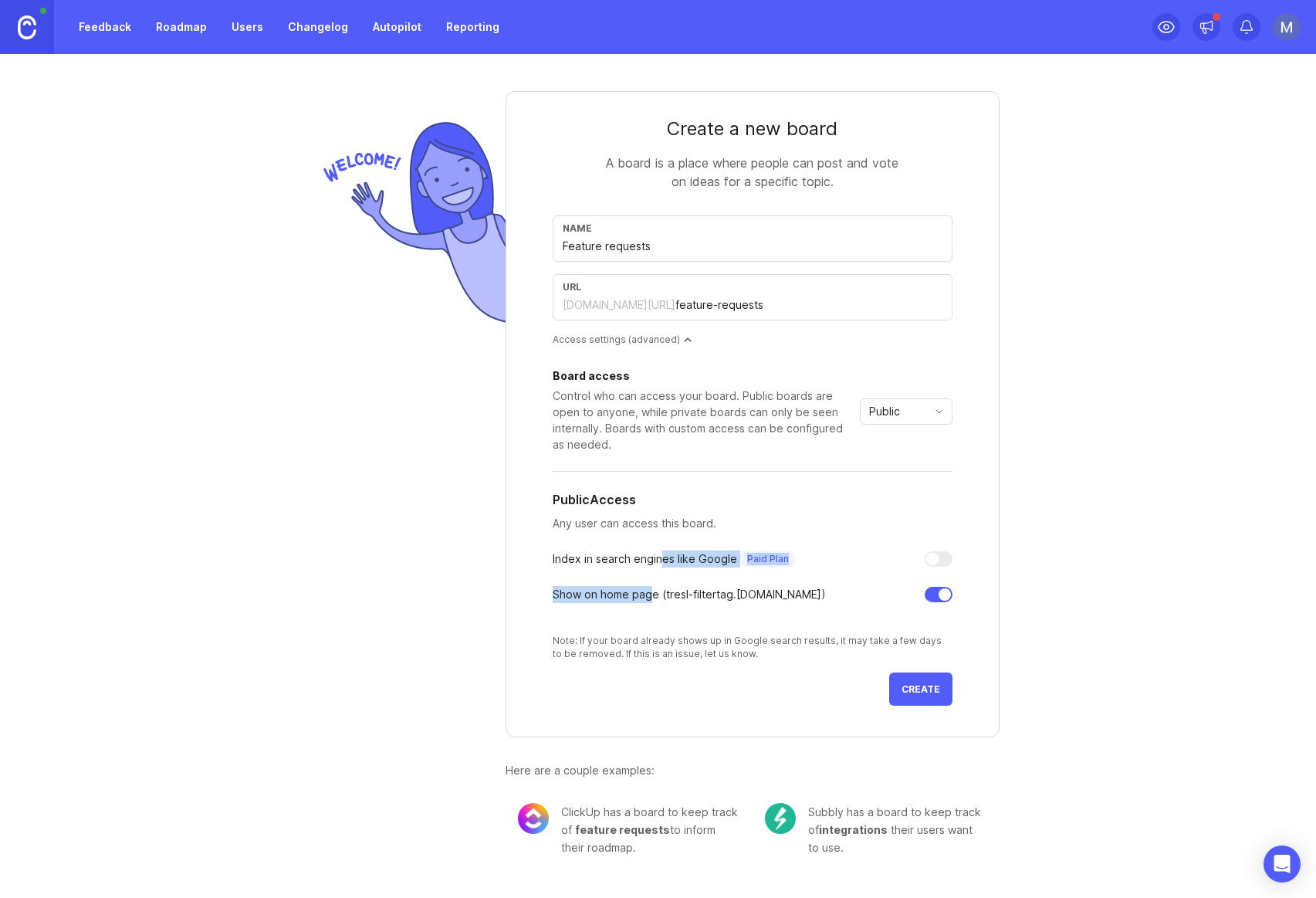
drag, startPoint x: 653, startPoint y: 580, endPoint x: 658, endPoint y: 565, distance: 15.8
click at [658, 565] on div "Board access Control who can access your board. Public boards are open to anyon…" at bounding box center [753, 515] width 400 height 289
click at [658, 565] on div "Index in search engines like Google Paid Plan" at bounding box center [673, 559] width 243 height 17
drag, startPoint x: 675, startPoint y: 561, endPoint x: 672, endPoint y: 601, distance: 40.1
click at [672, 601] on div "Board access Control who can access your board. Public boards are open to anyon…" at bounding box center [753, 515] width 400 height 289
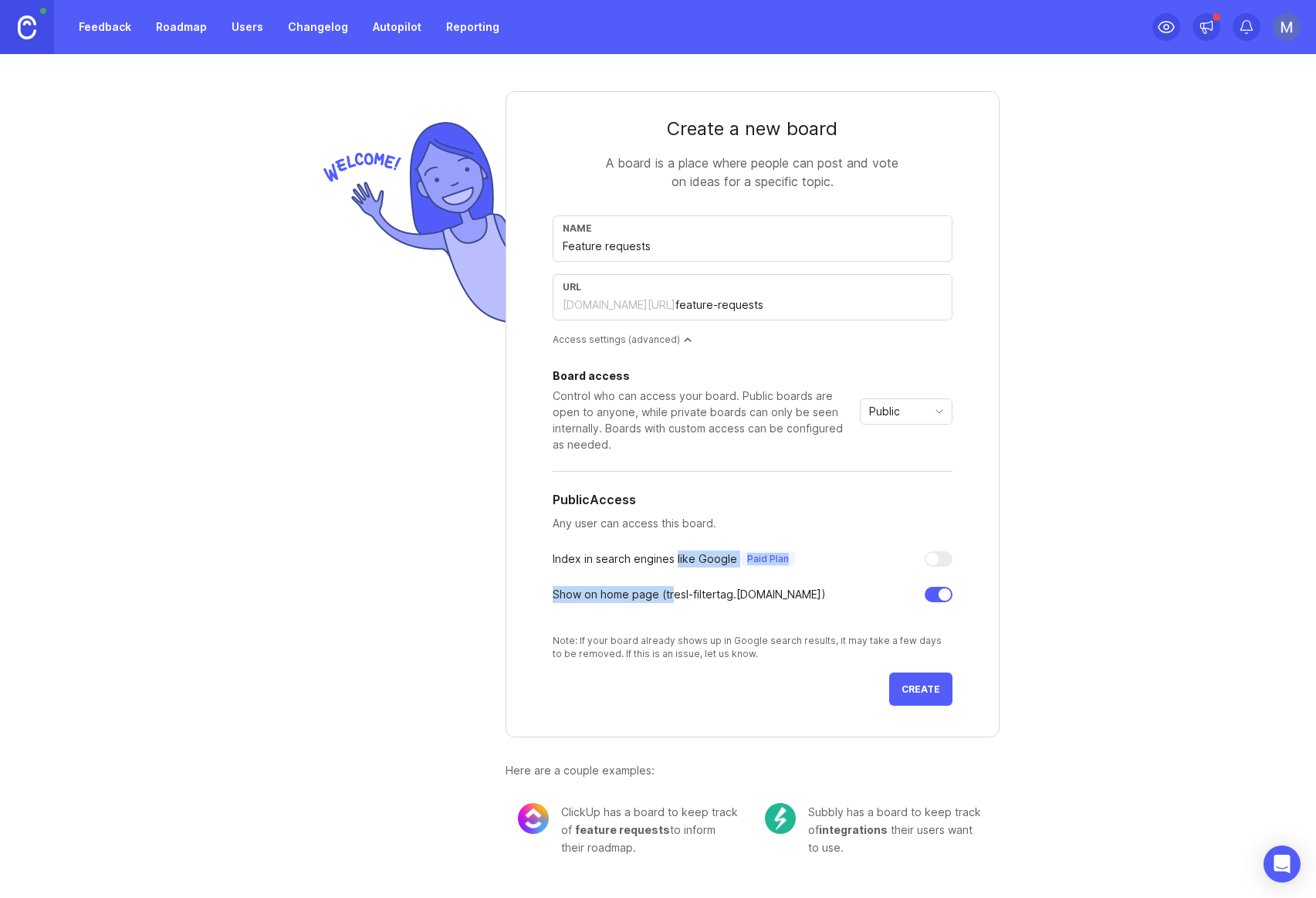
click at [672, 601] on div "Show on home page ( tresl-filtertag .[DOMAIN_NAME])" at bounding box center [689, 594] width 274 height 17
drag, startPoint x: 607, startPoint y: 594, endPoint x: 781, endPoint y: 592, distance: 174.0
click at [781, 592] on div "Show on home page ( tresl-filtertag .[DOMAIN_NAME])" at bounding box center [753, 594] width 400 height 17
drag, startPoint x: 729, startPoint y: 601, endPoint x: 795, endPoint y: 602, distance: 66.0
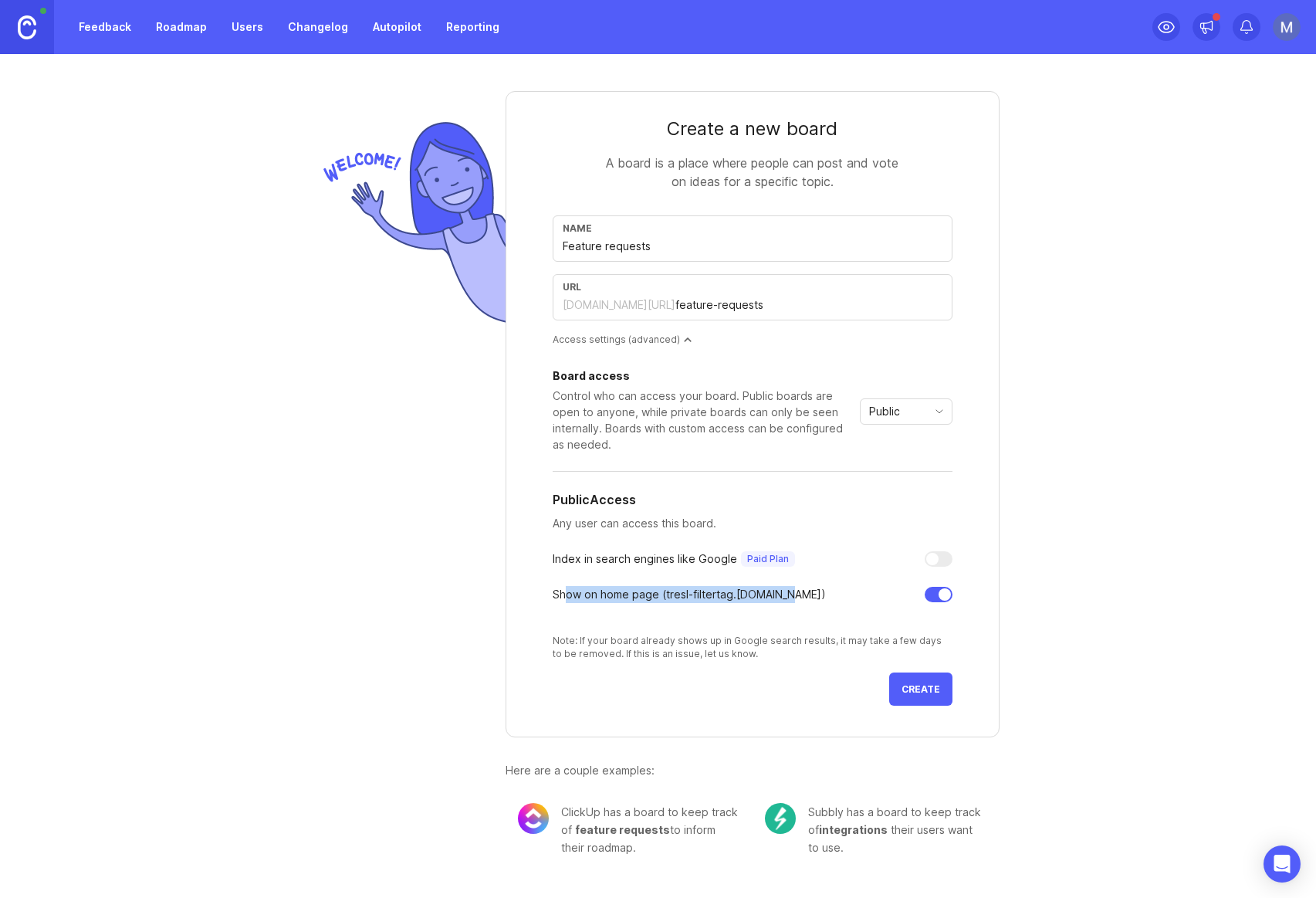
click at [795, 602] on div "Show on home page ( tresl-filtertag .[DOMAIN_NAME])" at bounding box center [753, 594] width 400 height 17
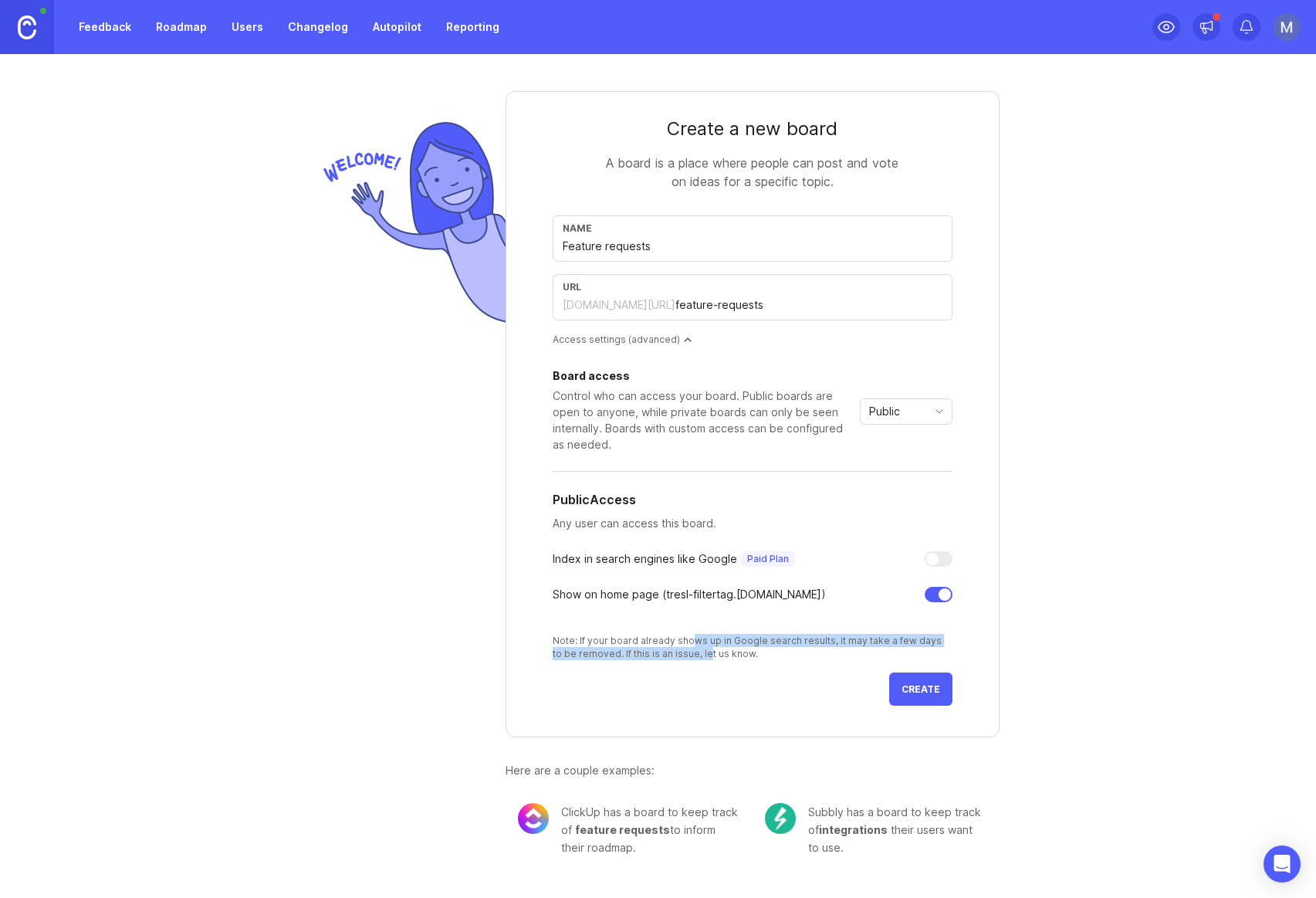
drag, startPoint x: 684, startPoint y: 638, endPoint x: 681, endPoint y: 658, distance: 20.2
click at [681, 658] on div "Note: If your board already shows up in Google search results, it may take a fe…" at bounding box center [753, 646] width 400 height 26
drag, startPoint x: 681, startPoint y: 658, endPoint x: 903, endPoint y: 673, distance: 222.5
click at [682, 658] on div "Note: If your board already shows up in Google search results, it may take a fe…" at bounding box center [753, 646] width 400 height 26
click at [936, 689] on span "Create" at bounding box center [921, 689] width 38 height 12
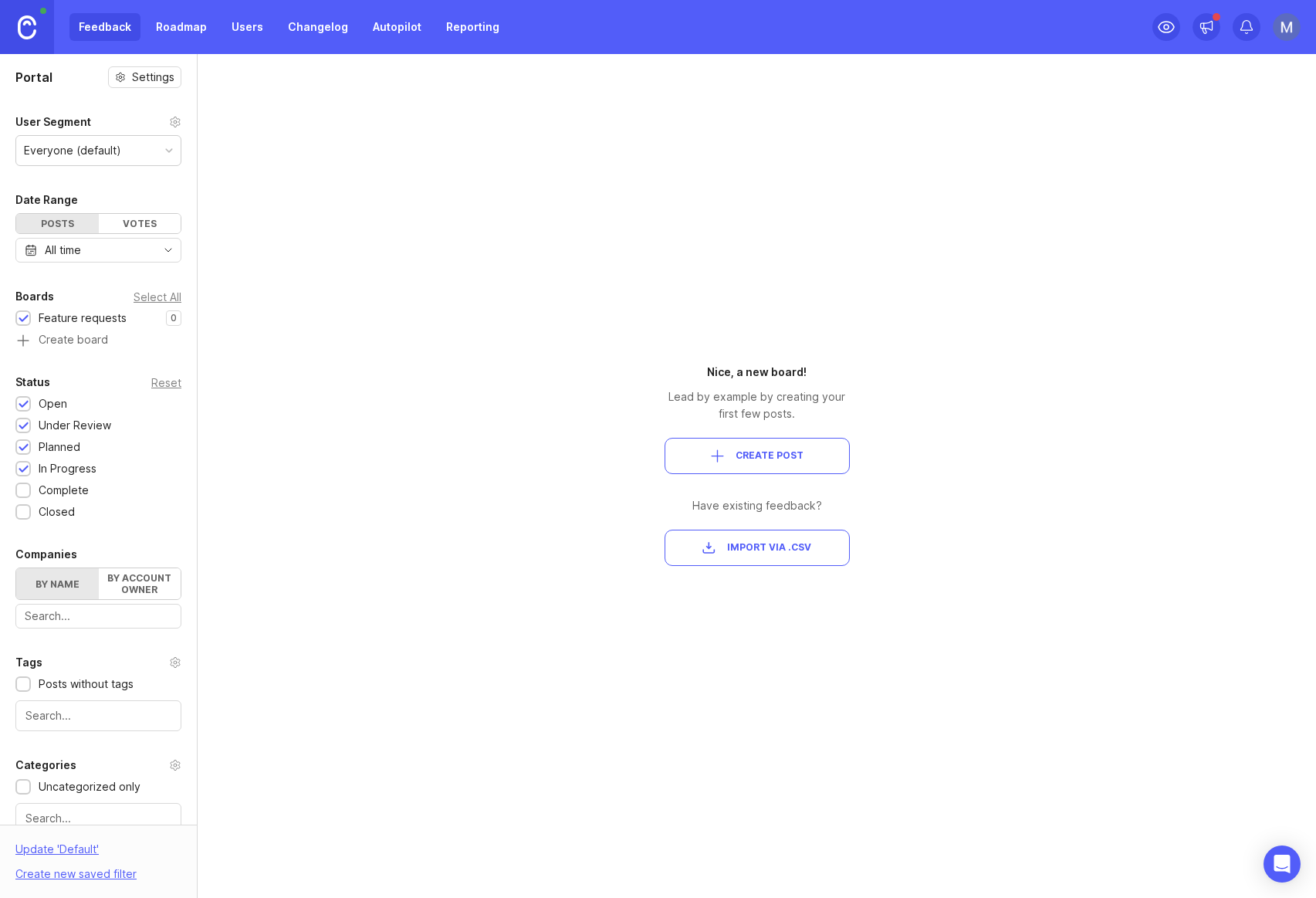
click at [954, 385] on div "Portal Settings User Segment Everyone (default) Date Range Posts Votes All time…" at bounding box center [658, 475] width 1316 height 843
drag, startPoint x: 733, startPoint y: 413, endPoint x: 733, endPoint y: 422, distance: 9.0
click at [733, 422] on div "Nice, a new board! Lead by example by creating your first few posts. Create Pos…" at bounding box center [757, 464] width 185 height 203
click at [41, 32] on link at bounding box center [26, 26] width 54 height 54
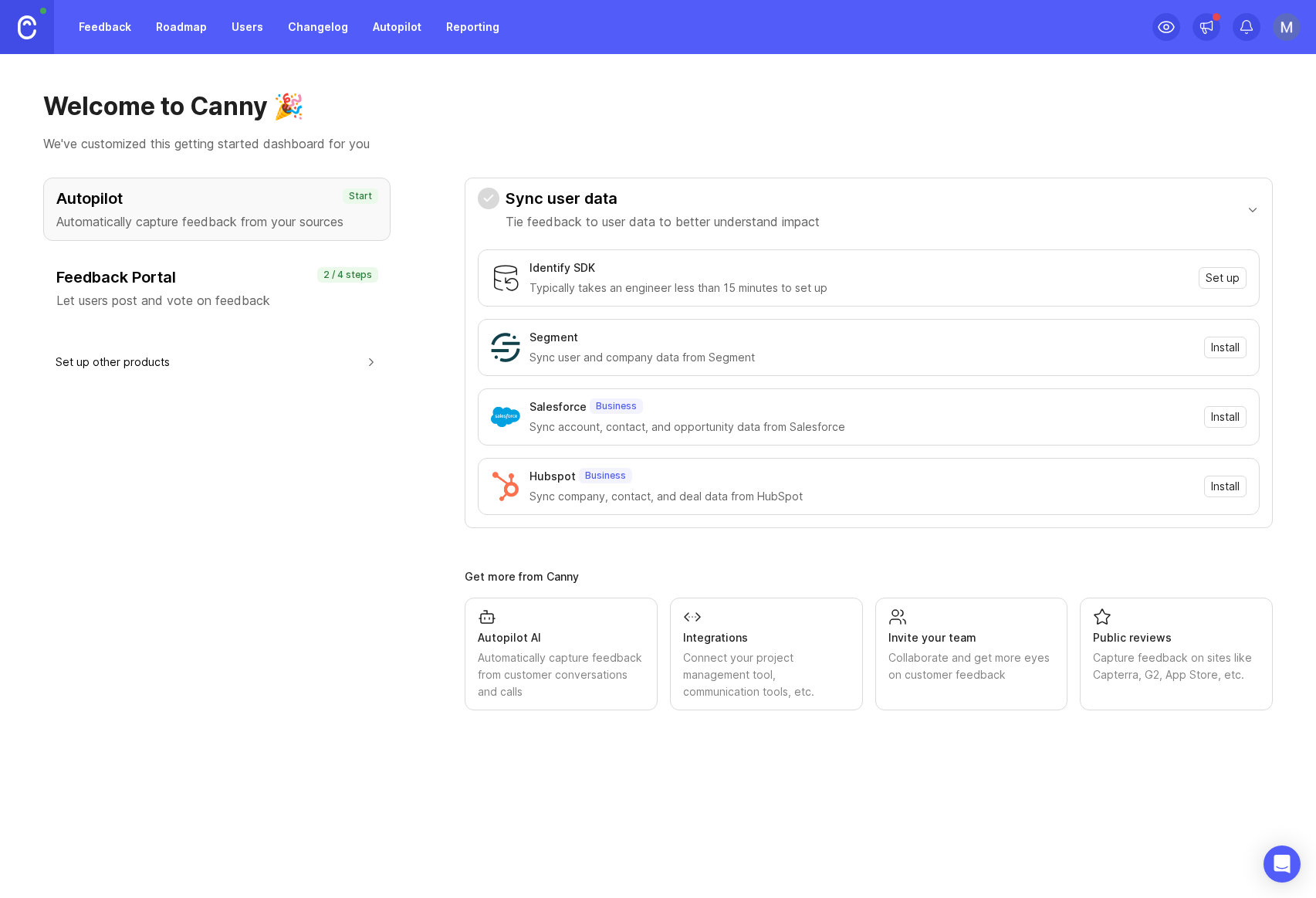
click at [224, 289] on div "Feedback Portal Let users post and vote on feedback" at bounding box center [216, 288] width 321 height 44
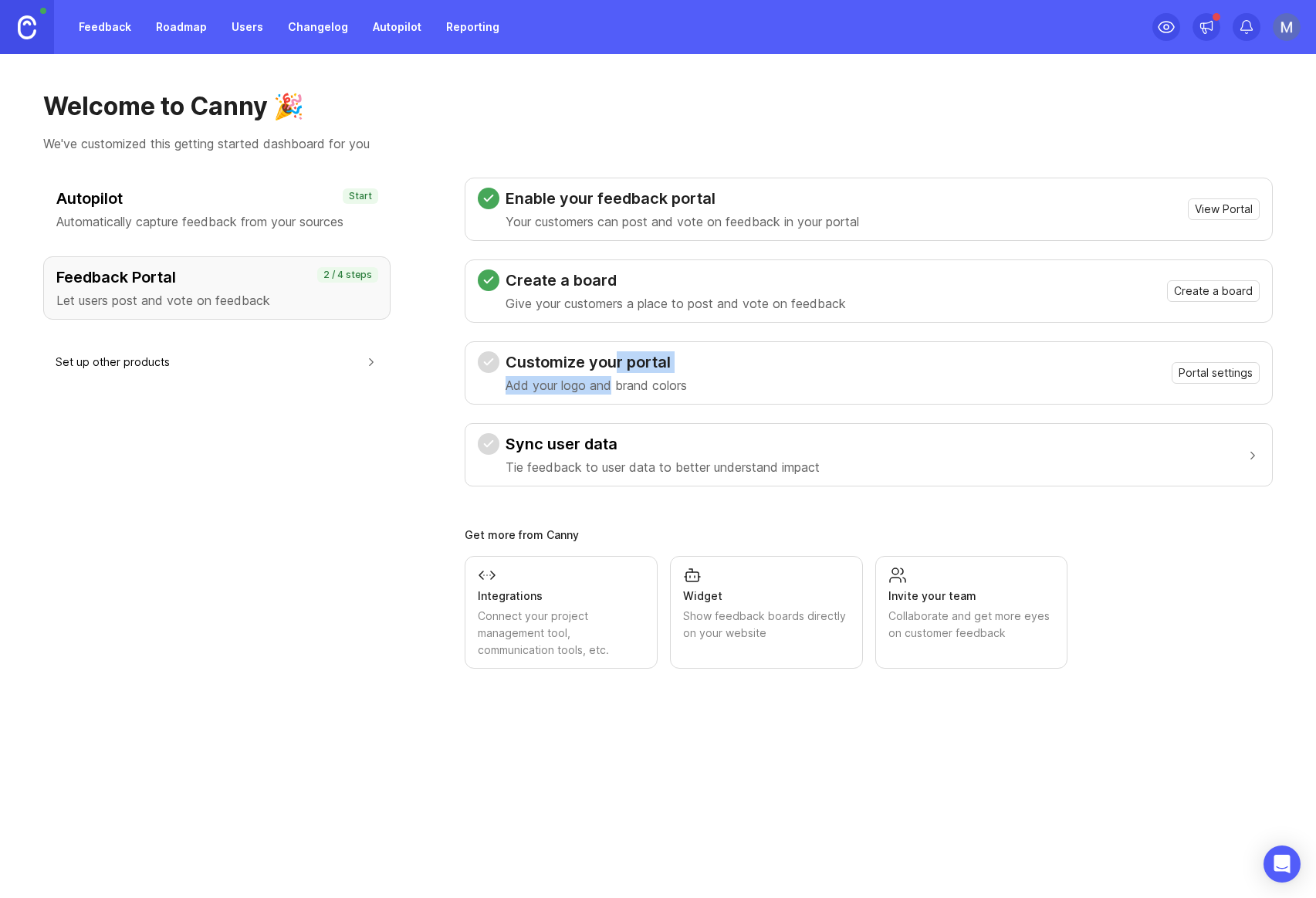
drag, startPoint x: 613, startPoint y: 375, endPoint x: 612, endPoint y: 387, distance: 12.0
click at [612, 387] on div "Customize your portal Add your logo and brand colors" at bounding box center [596, 373] width 182 height 44
click at [612, 387] on p "Add your logo and brand colors" at bounding box center [596, 385] width 182 height 18
click at [1189, 372] on span "Portal settings" at bounding box center [1216, 373] width 75 height 15
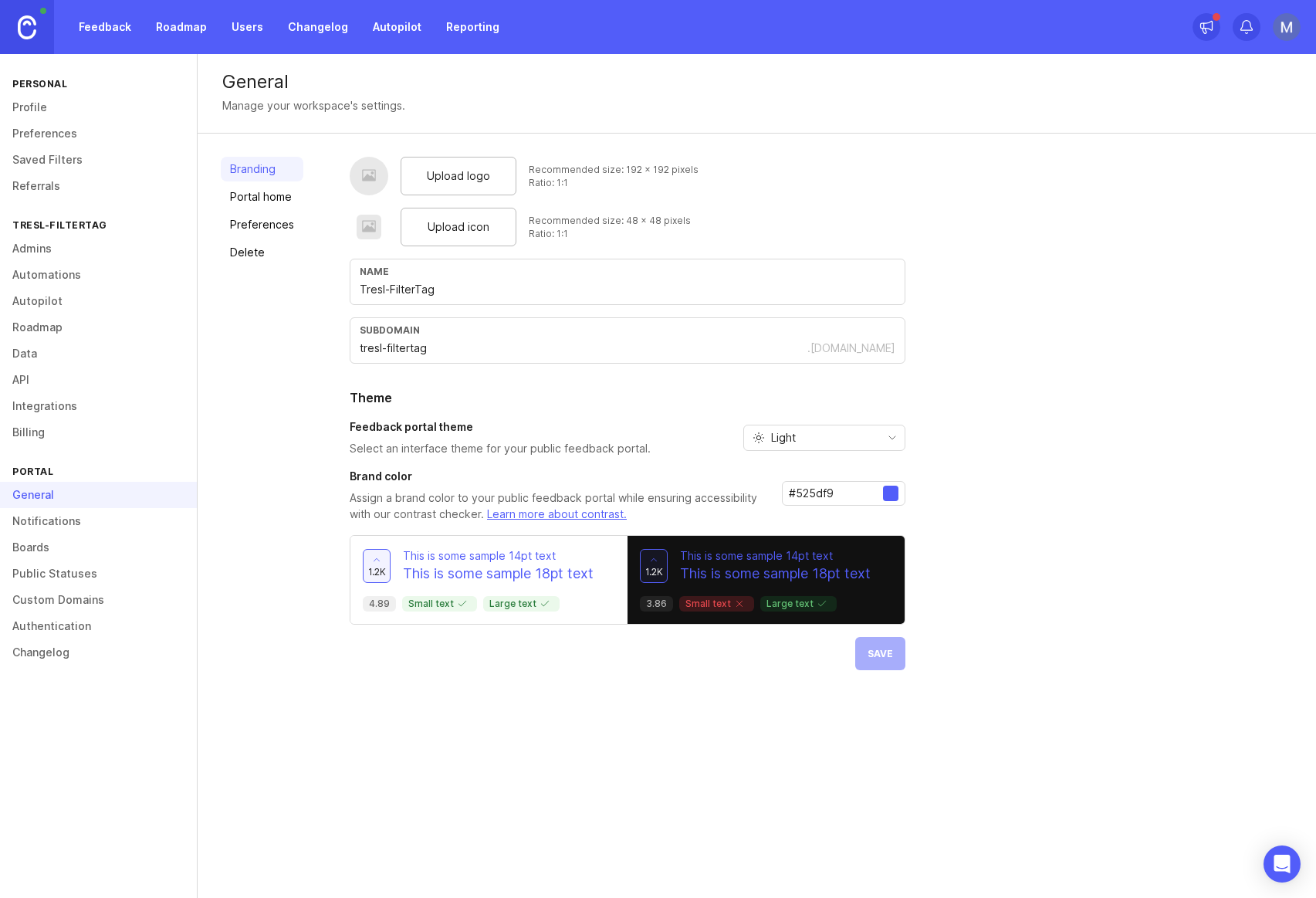
click at [457, 172] on span "Upload logo" at bounding box center [459, 175] width 64 height 17
drag, startPoint x: 587, startPoint y: 172, endPoint x: 573, endPoint y: 182, distance: 17.2
click at [573, 182] on div "Recommended size: 192 x 192 pixels Ratio: 1:1" at bounding box center [613, 175] width 170 height 26
click at [573, 182] on div "Ratio: 1:1" at bounding box center [613, 183] width 170 height 13
click at [452, 188] on div "Upload logo" at bounding box center [458, 175] width 115 height 38
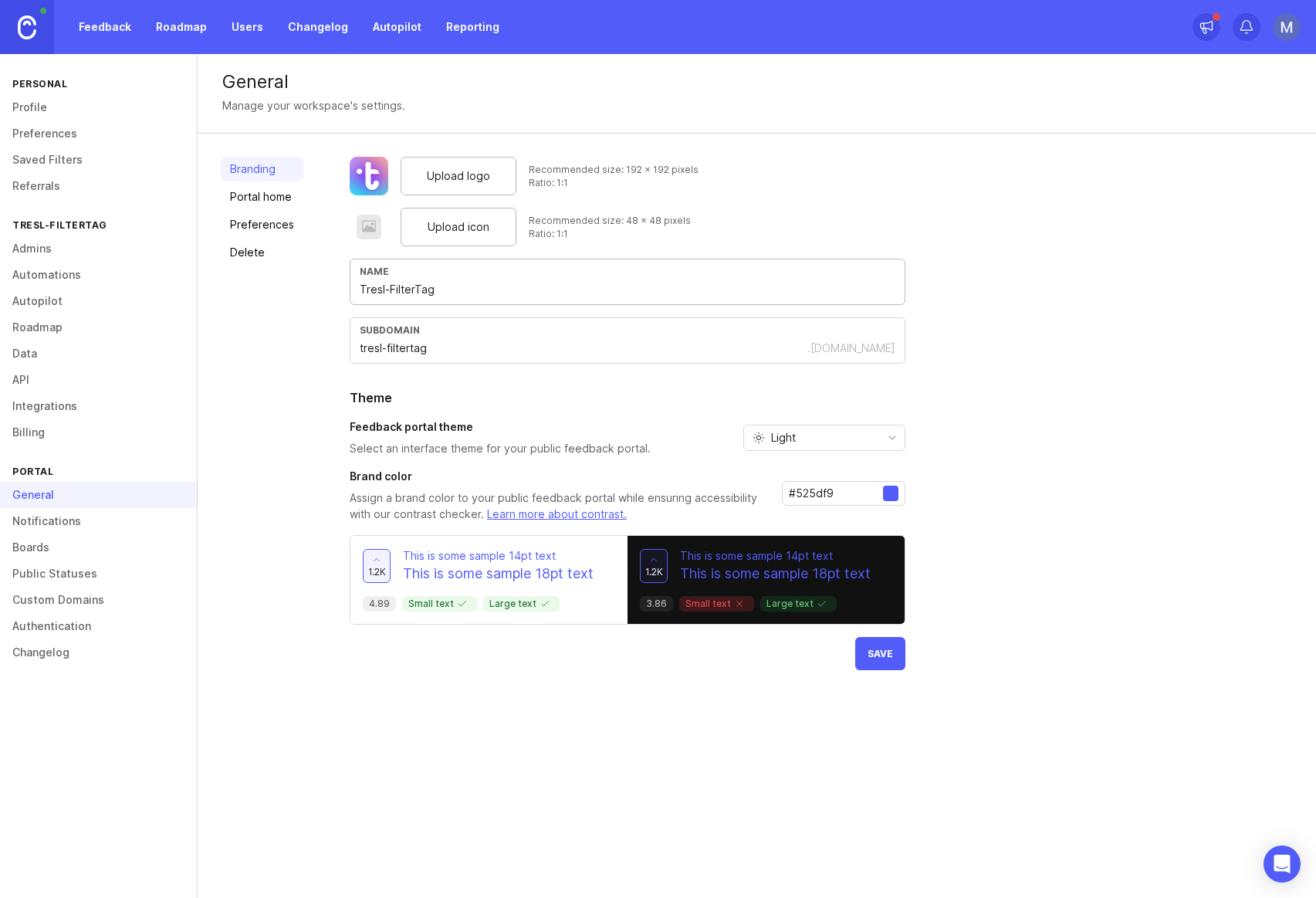
click at [445, 294] on input "Tresl-FilterTag" at bounding box center [627, 289] width 535 height 17
click at [477, 337] on div "subdomain tresl-filtertag .[DOMAIN_NAME]" at bounding box center [627, 340] width 555 height 46
click at [953, 420] on div "Upload logo Recommended size: 192 x 192 pixels Ratio: 1:1 Upload icon Recommend…" at bounding box center [822, 413] width 943 height 514
click at [430, 223] on span "Upload icon" at bounding box center [459, 226] width 62 height 17
click at [393, 291] on input "Tresl-FilterTag" at bounding box center [627, 289] width 535 height 17
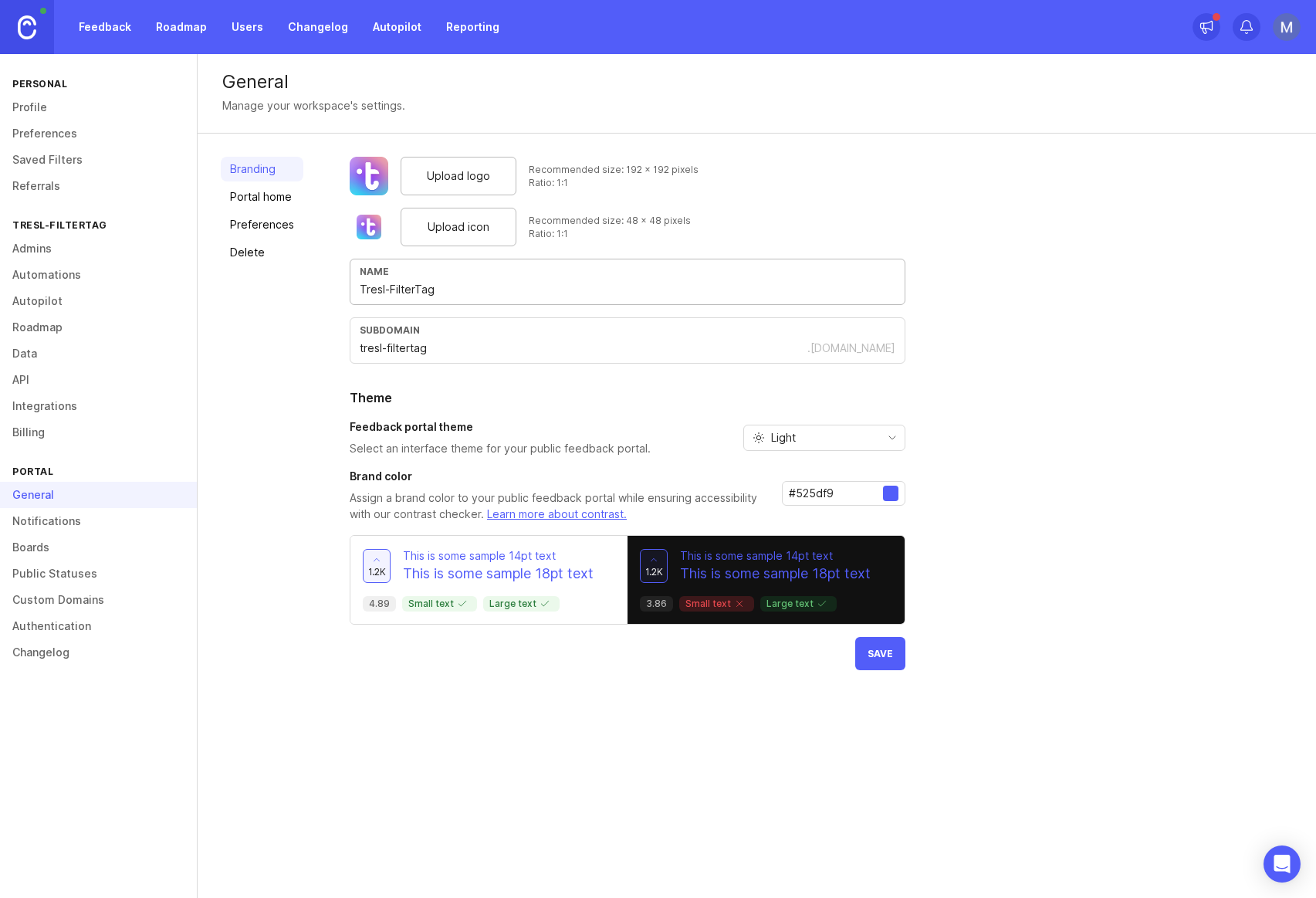
click at [387, 291] on input "Tresl-FilterTag" at bounding box center [627, 289] width 535 height 17
type input "FilterTag by Tresl"
click at [419, 450] on div "Feedback portal theme Select an interface theme for your public feedback portal." at bounding box center [500, 437] width 301 height 37
click at [419, 450] on p "Select an interface theme for your public feedback portal." at bounding box center [500, 448] width 301 height 15
click at [429, 426] on div "Feedback portal theme Select an interface theme for your public feedback portal." at bounding box center [500, 437] width 301 height 37
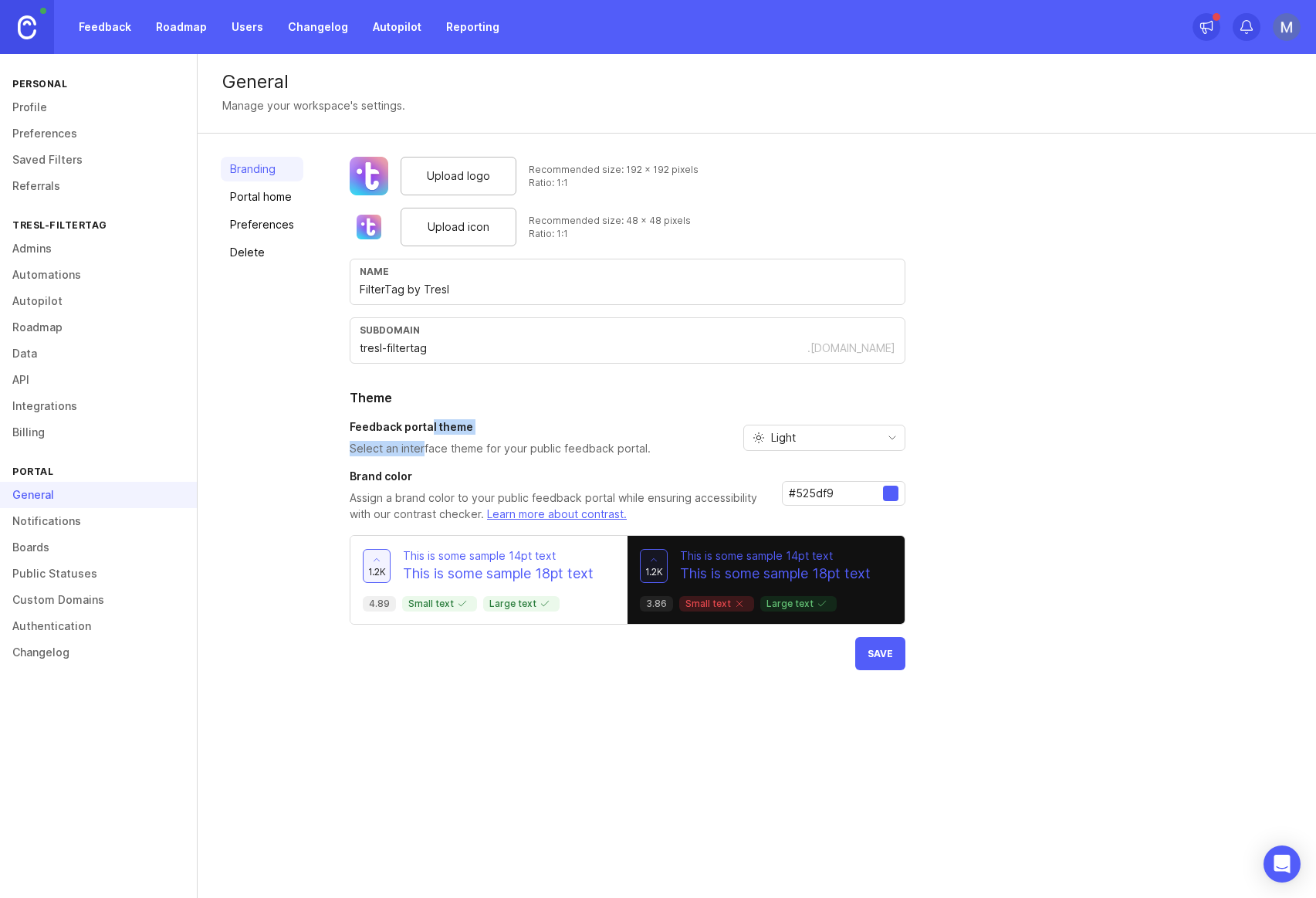
click at [429, 426] on h3 "Feedback portal theme" at bounding box center [500, 426] width 301 height 15
click at [815, 446] on div "Light" at bounding box center [812, 437] width 135 height 25
click at [827, 440] on div "Light" at bounding box center [812, 437] width 135 height 25
drag, startPoint x: 437, startPoint y: 494, endPoint x: 434, endPoint y: 505, distance: 11.4
click at [434, 505] on p "Assign a brand color to your public feedback portal while ensuring accessibilit…" at bounding box center [560, 506] width 420 height 33
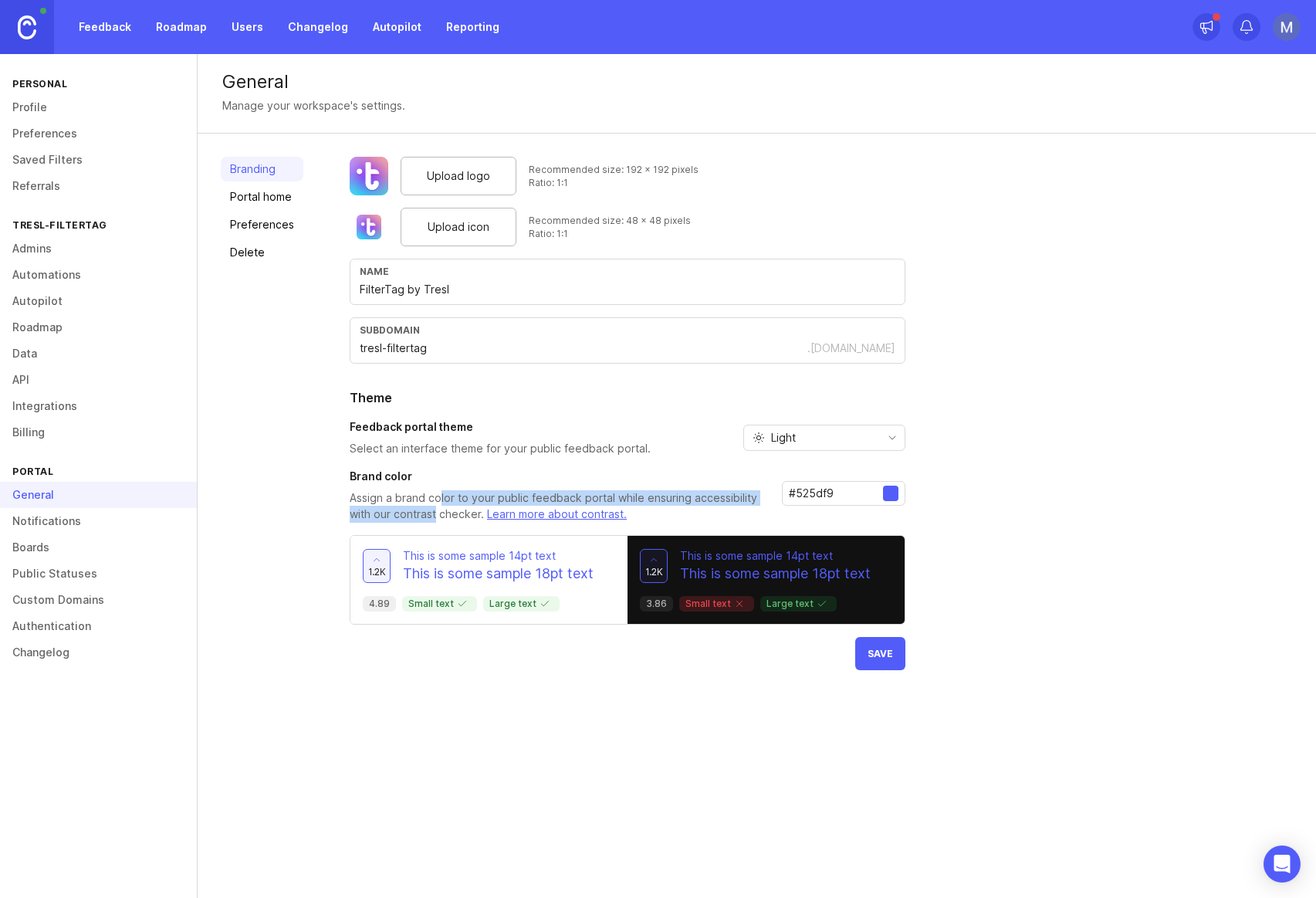
drag, startPoint x: 434, startPoint y: 505, endPoint x: 925, endPoint y: 532, distance: 491.7
click at [454, 505] on p "Assign a brand color to your public feedback portal while ensuring accessibilit…" at bounding box center [560, 506] width 420 height 33
click at [885, 494] on div at bounding box center [891, 493] width 15 height 15
click at [892, 494] on div at bounding box center [891, 493] width 15 height 15
click at [789, 491] on input "#525df9" at bounding box center [836, 493] width 95 height 17
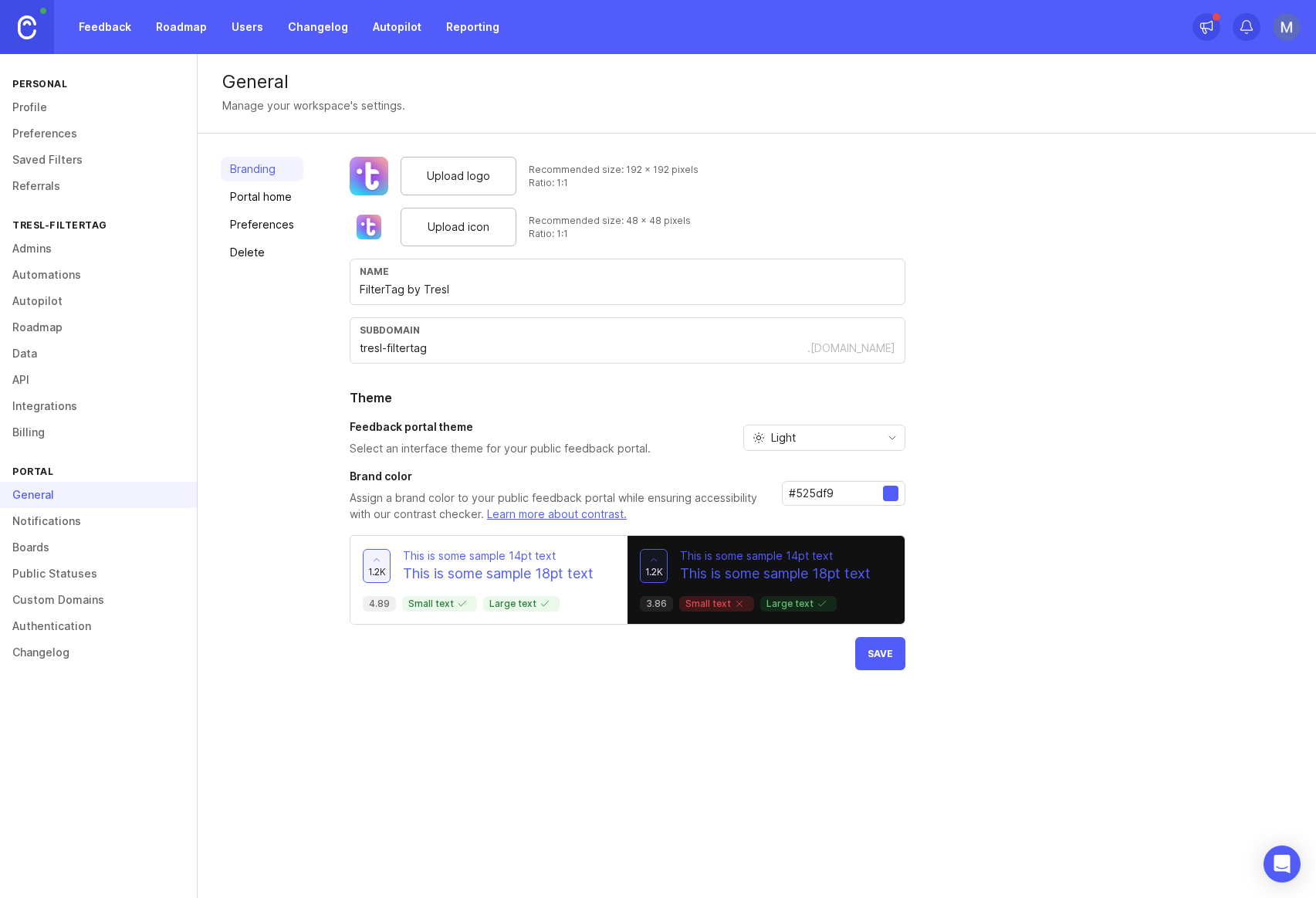
click at [797, 492] on input "#525df9" at bounding box center [836, 493] width 95 height 17
click at [879, 654] on span "Save" at bounding box center [881, 654] width 25 height 12
click at [268, 190] on link "Portal home" at bounding box center [262, 196] width 83 height 25
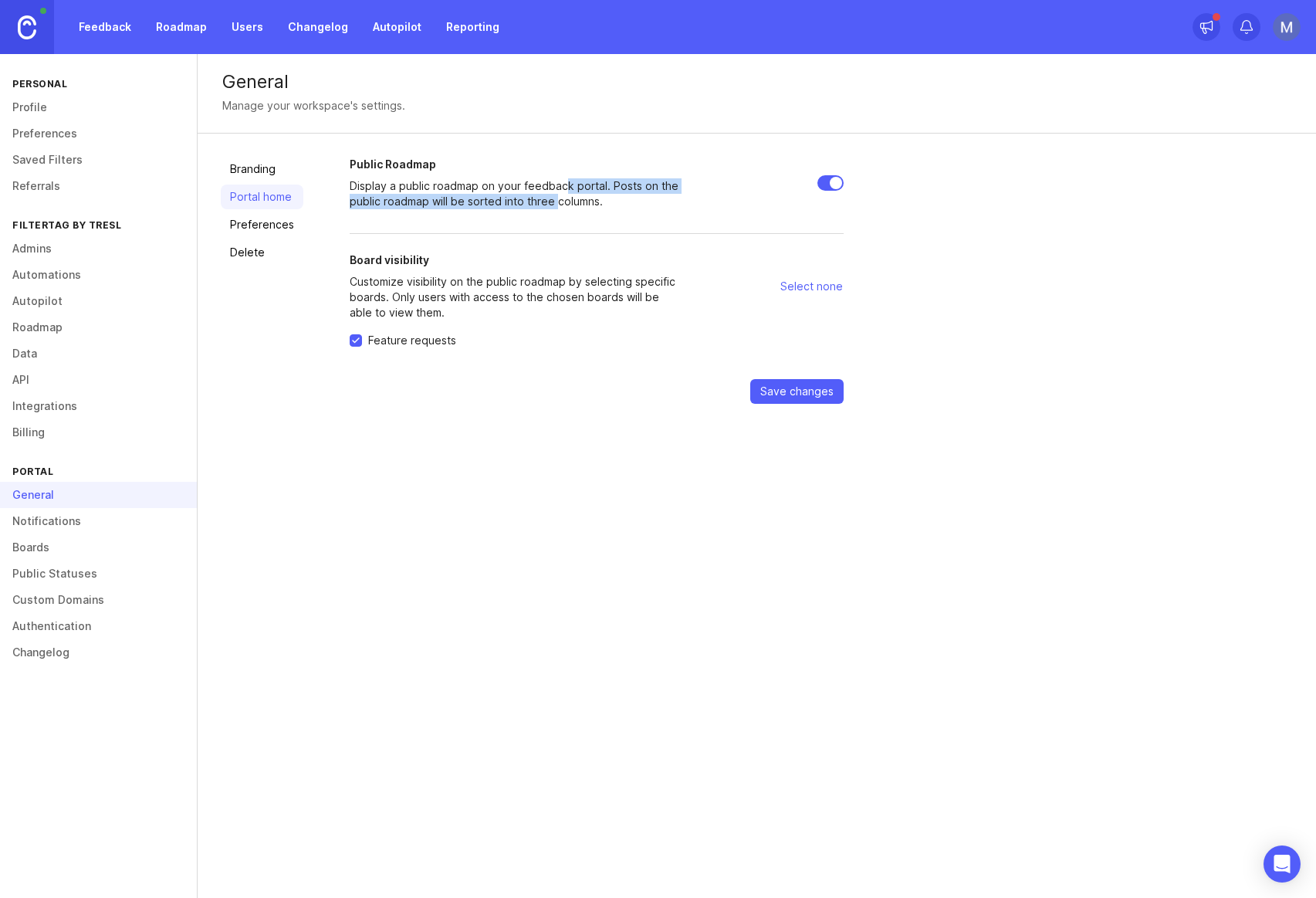
drag, startPoint x: 559, startPoint y: 179, endPoint x: 552, endPoint y: 208, distance: 29.8
click at [552, 208] on p "Display a public roadmap on your feedback portal. Posts on the public roadmap w…" at bounding box center [516, 194] width 334 height 31
drag, startPoint x: 556, startPoint y: 192, endPoint x: 559, endPoint y: 185, distance: 7.6
click at [559, 185] on form "Public Roadmap Display a public roadmap on your feedback portal. Posts on the p…" at bounding box center [597, 280] width 494 height 247
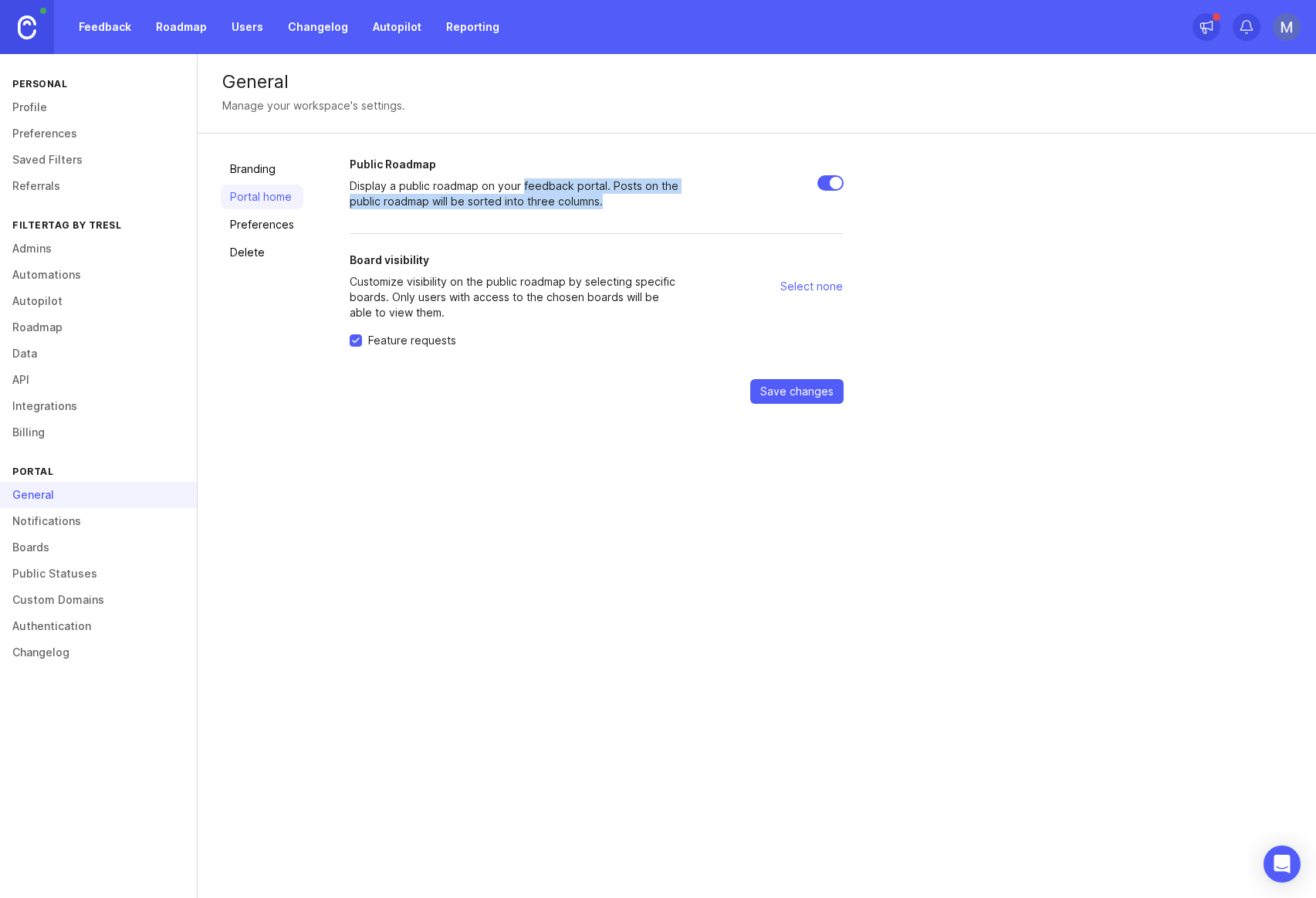
click at [559, 185] on p "Display a public roadmap on your feedback portal. Posts on the public roadmap w…" at bounding box center [516, 194] width 334 height 31
click at [270, 223] on link "Preferences" at bounding box center [262, 224] width 83 height 25
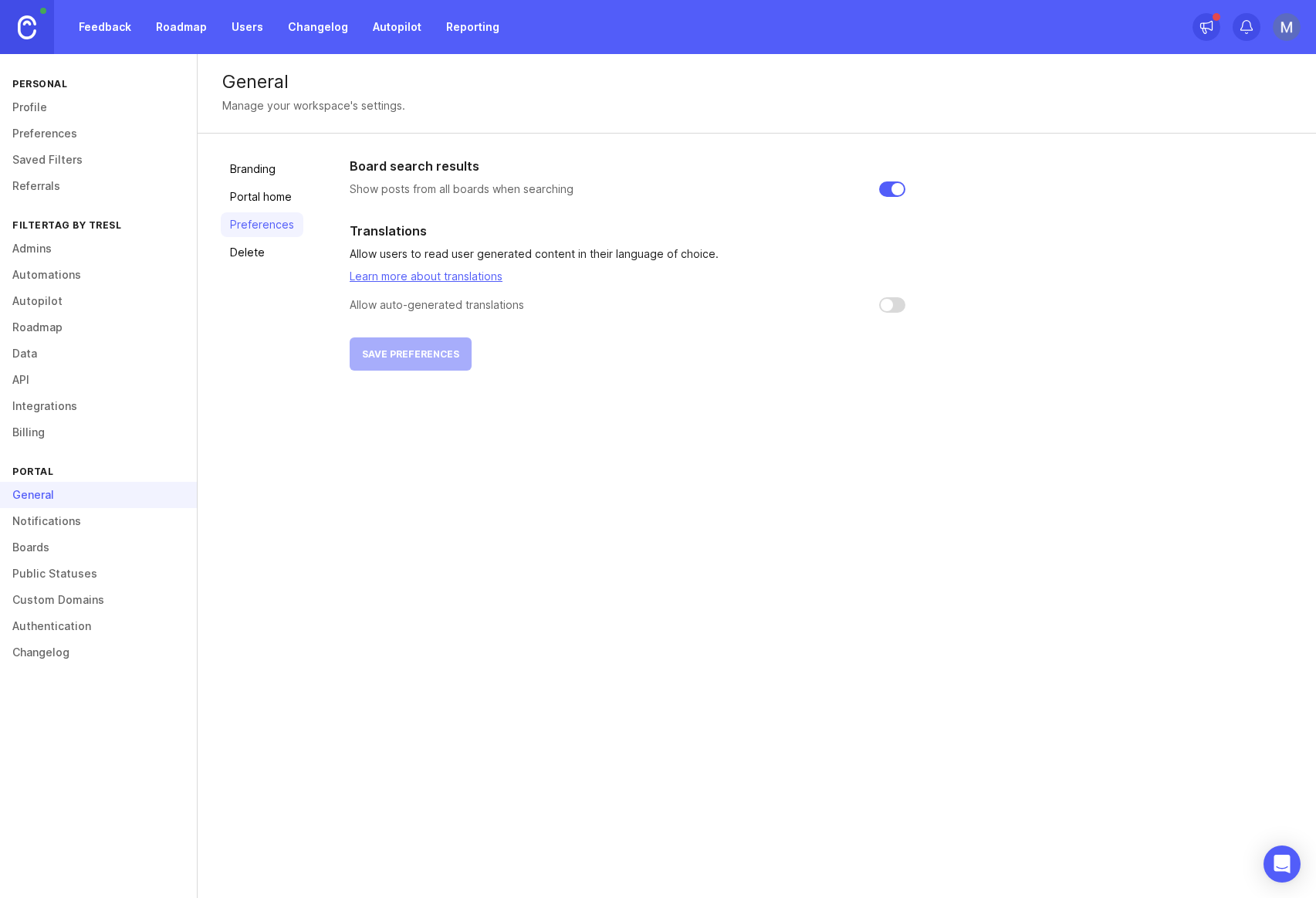
click at [267, 252] on link "Delete" at bounding box center [262, 252] width 83 height 25
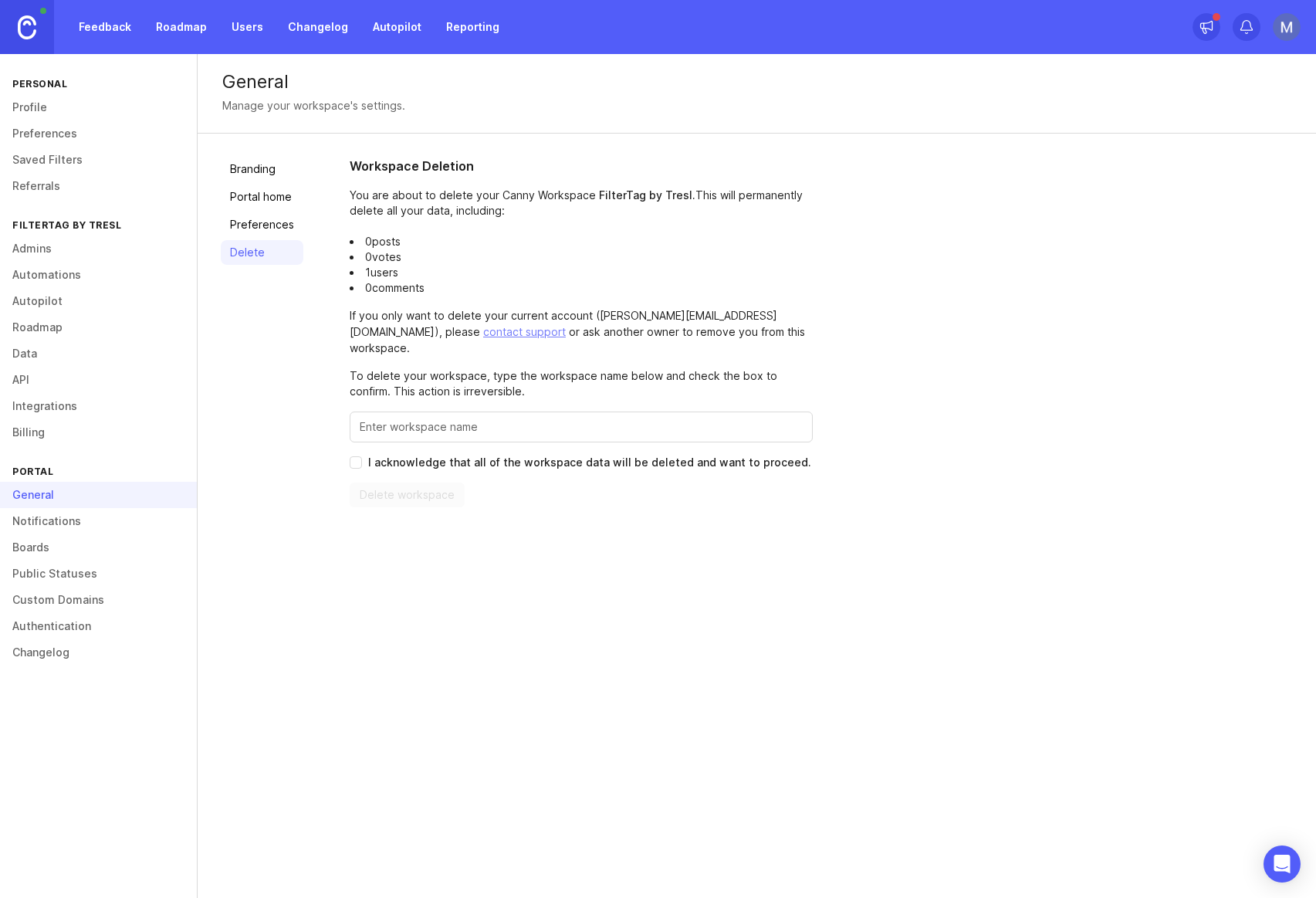
click at [272, 180] on link "Branding" at bounding box center [262, 168] width 83 height 25
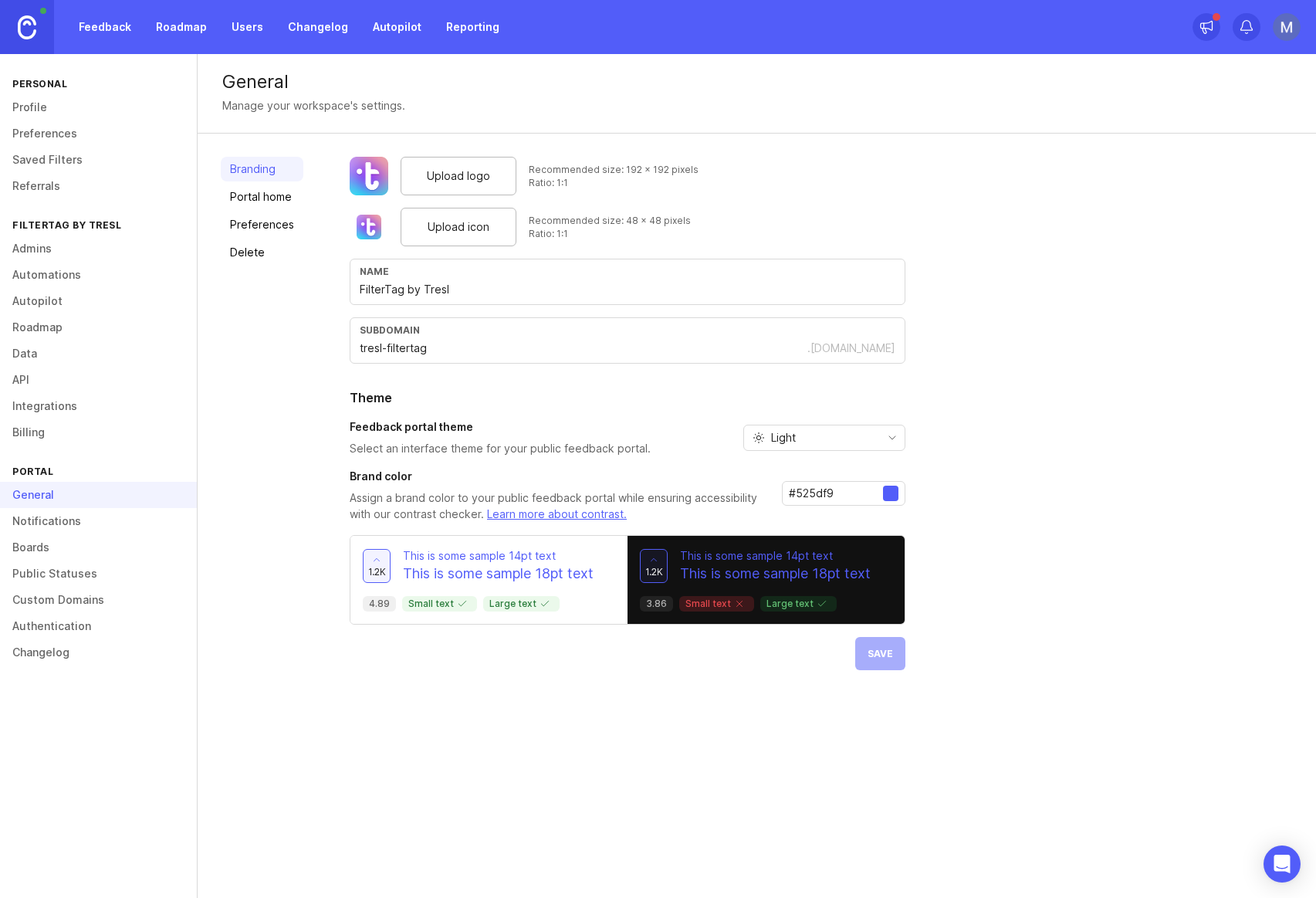
click at [151, 520] on link "Notifications" at bounding box center [98, 521] width 197 height 26
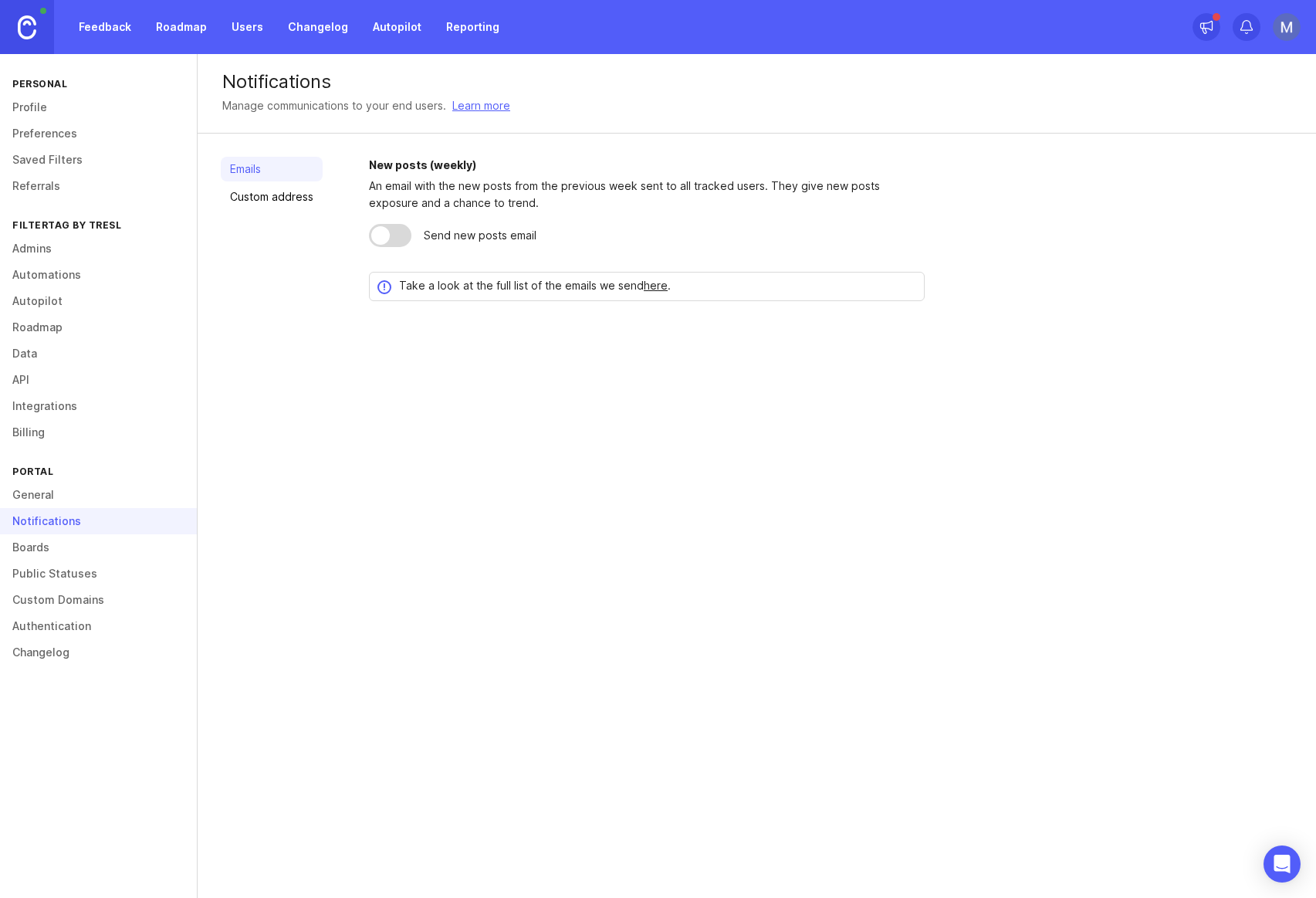
click at [151, 566] on link "Public Statuses" at bounding box center [98, 574] width 197 height 26
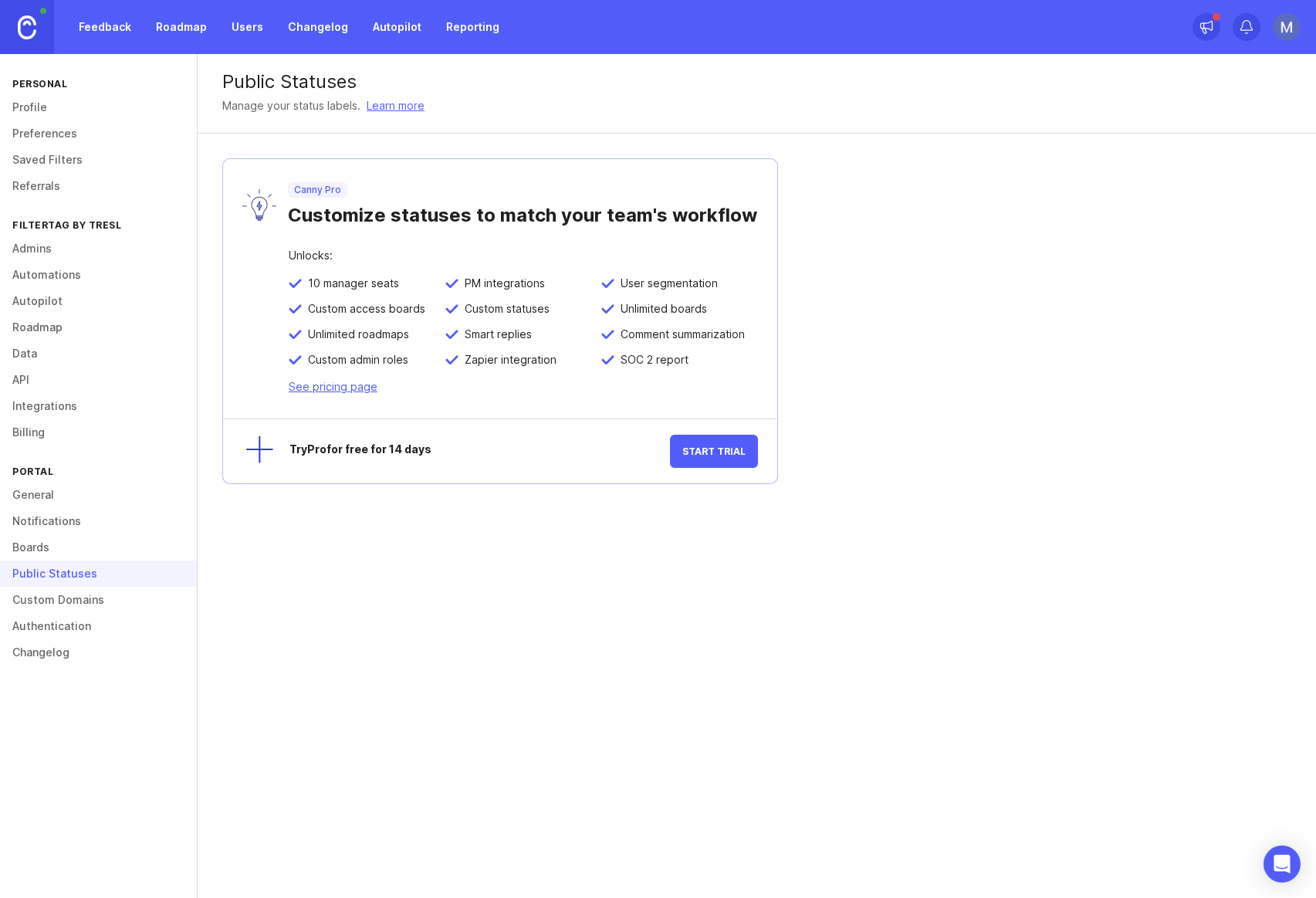
click at [141, 524] on link "Notifications" at bounding box center [98, 521] width 197 height 26
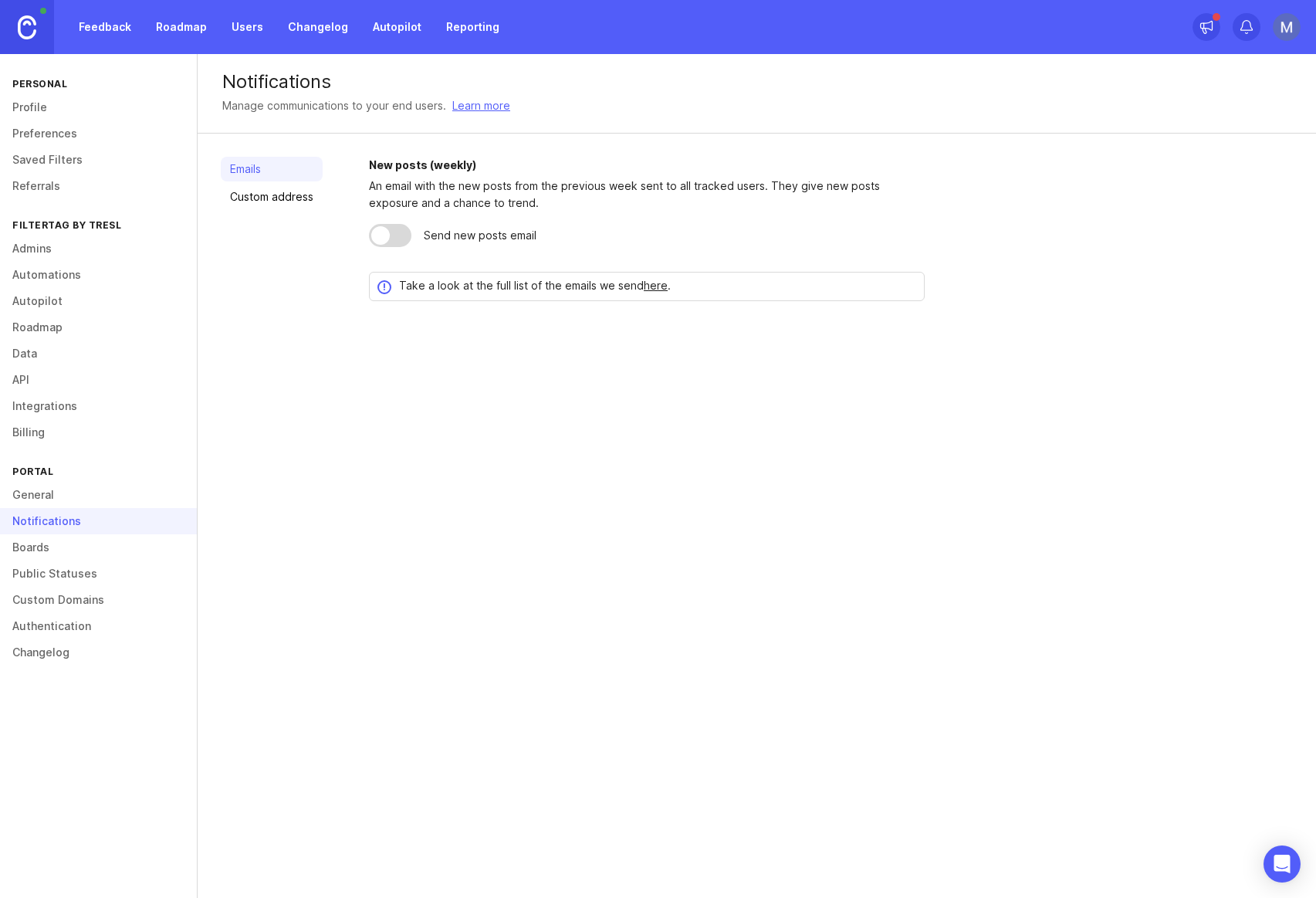
click at [134, 550] on link "Boards" at bounding box center [98, 547] width 197 height 26
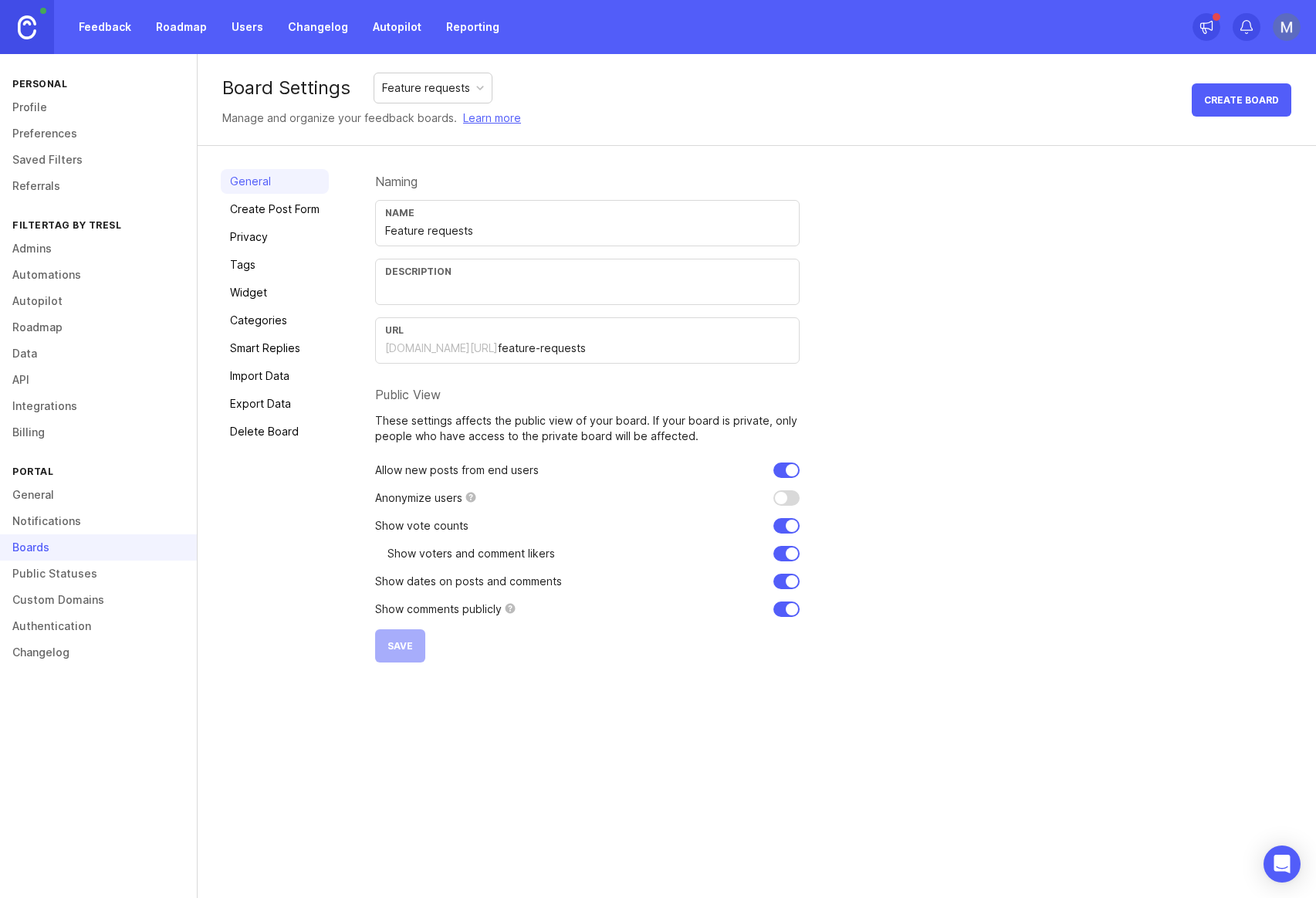
click at [109, 33] on link "Feedback" at bounding box center [105, 26] width 71 height 28
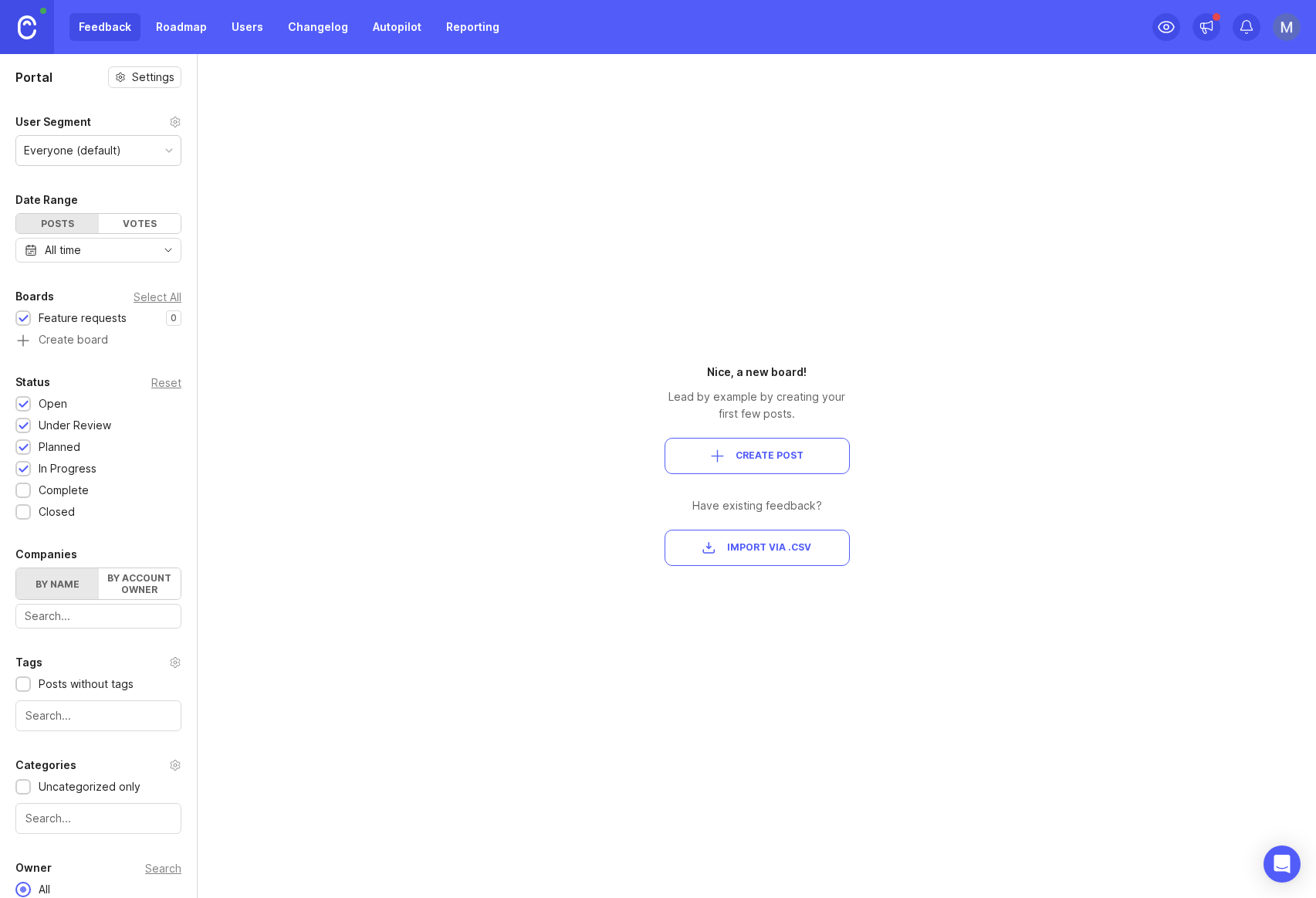
click at [324, 115] on div "Portal Settings User Segment Everyone (default) Date Range Posts Votes All time…" at bounding box center [658, 475] width 1316 height 843
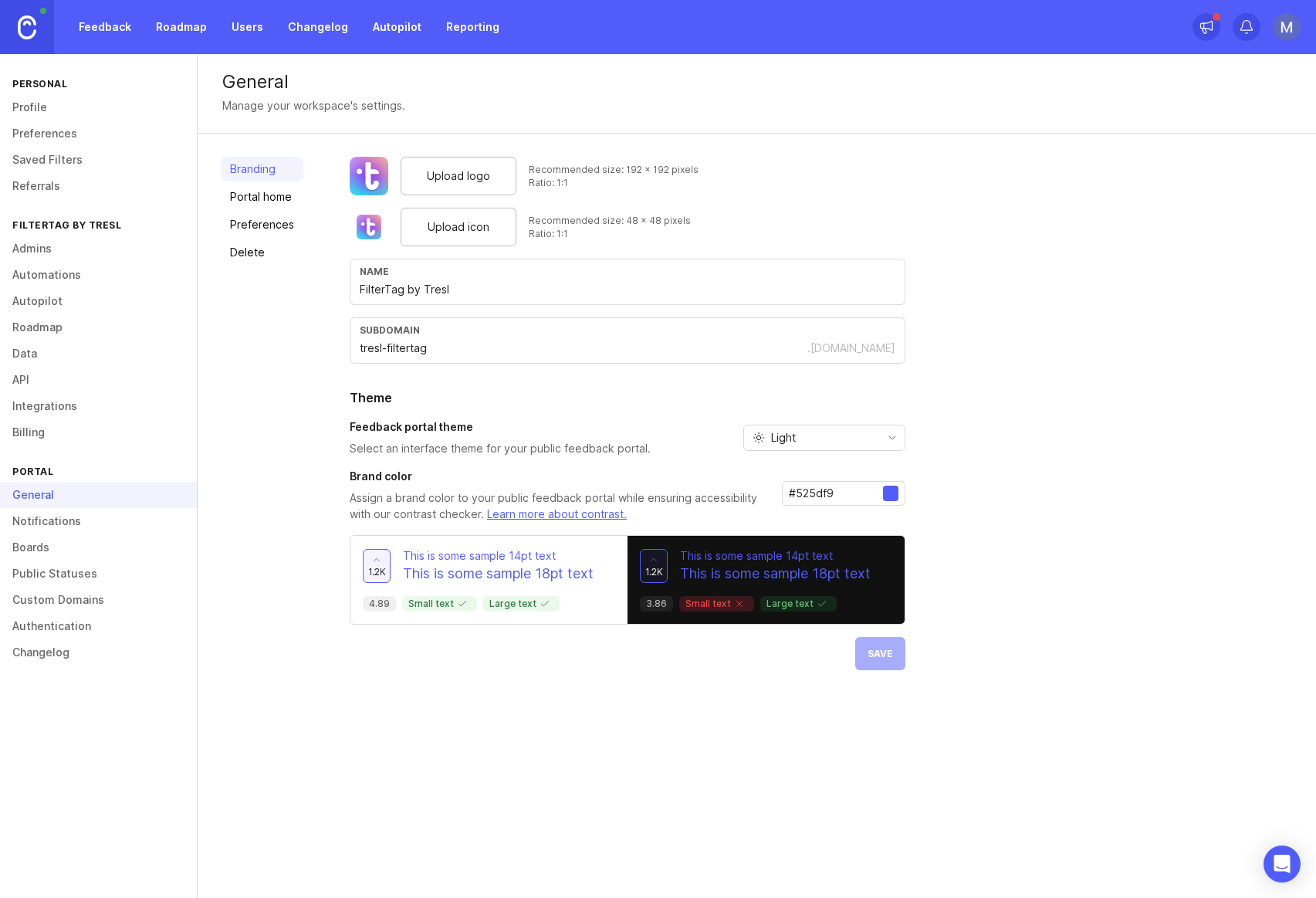
click at [72, 526] on link "Notifications" at bounding box center [98, 521] width 197 height 26
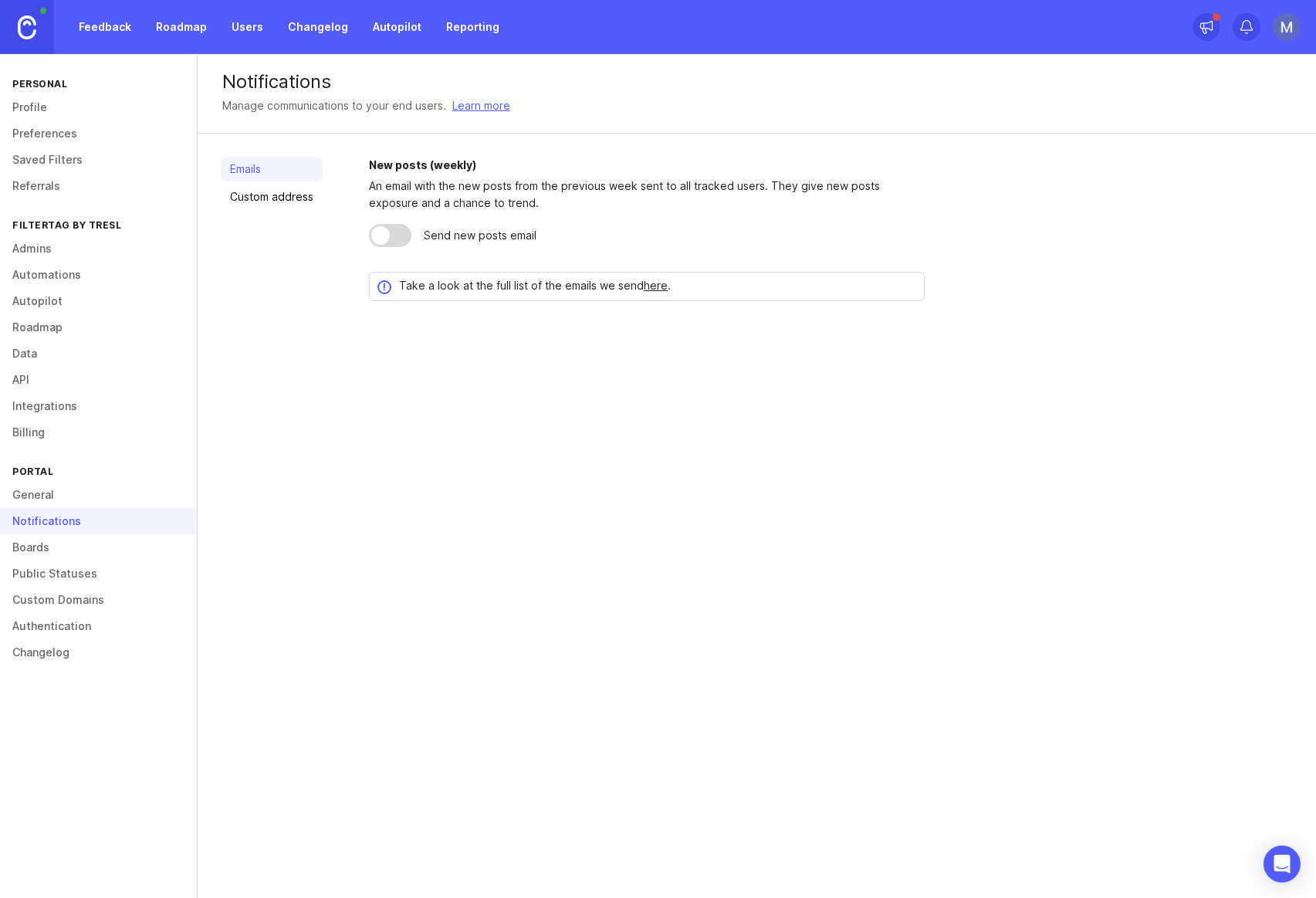
click at [71, 544] on link "Boards" at bounding box center [98, 547] width 197 height 26
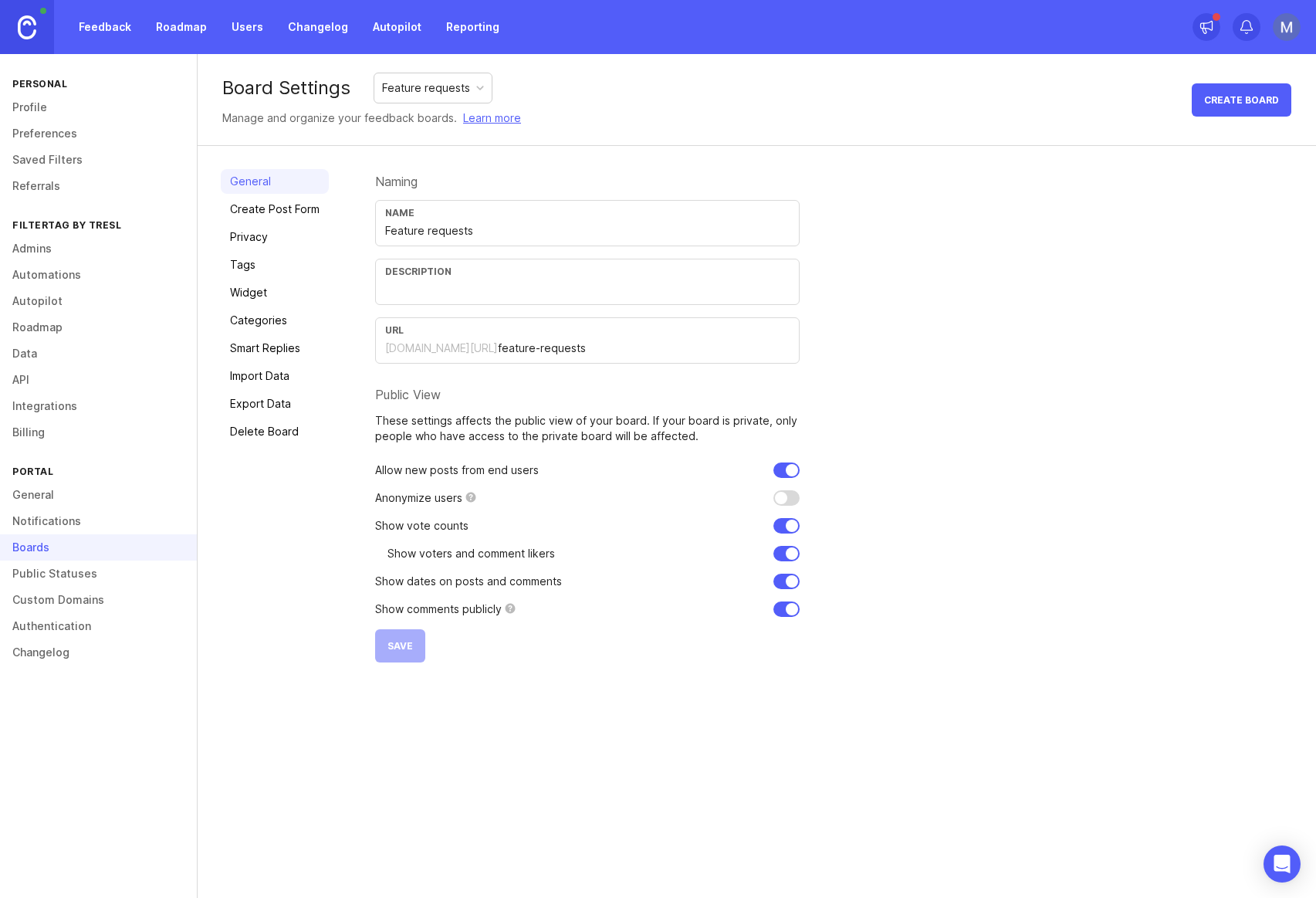
click at [77, 575] on link "Public Statuses" at bounding box center [98, 574] width 197 height 26
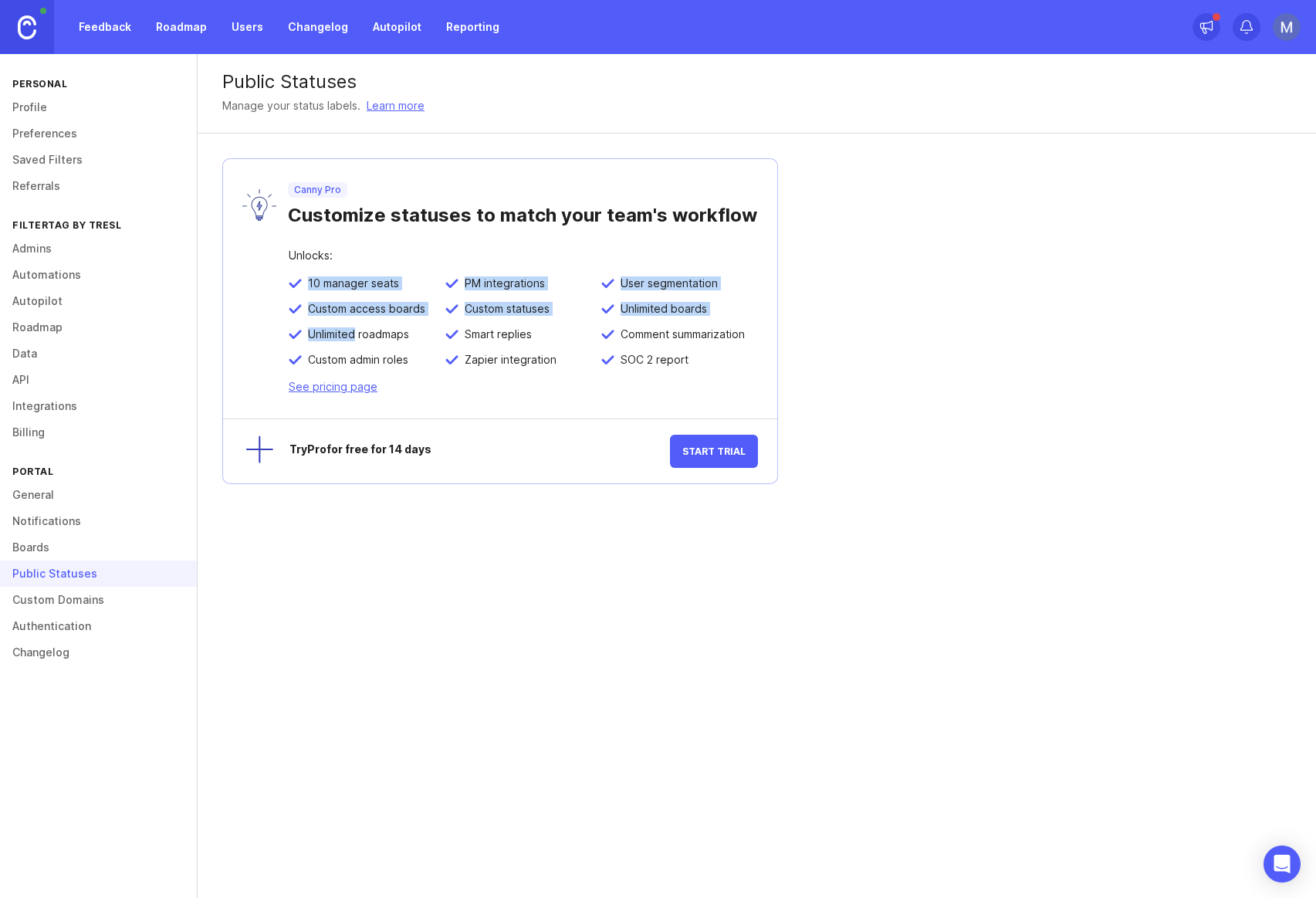
drag, startPoint x: 360, startPoint y: 266, endPoint x: 356, endPoint y: 340, distance: 74.1
click at [356, 340] on div "Unlocks: 10 manager seats PM integrations User segmentation Custom access board…" at bounding box center [500, 334] width 554 height 168
click at [356, 340] on span "Unlimited roadmaps" at bounding box center [355, 334] width 107 height 14
click at [359, 381] on link "See pricing page" at bounding box center [334, 386] width 89 height 13
click at [404, 105] on link "Learn more" at bounding box center [395, 105] width 58 height 17
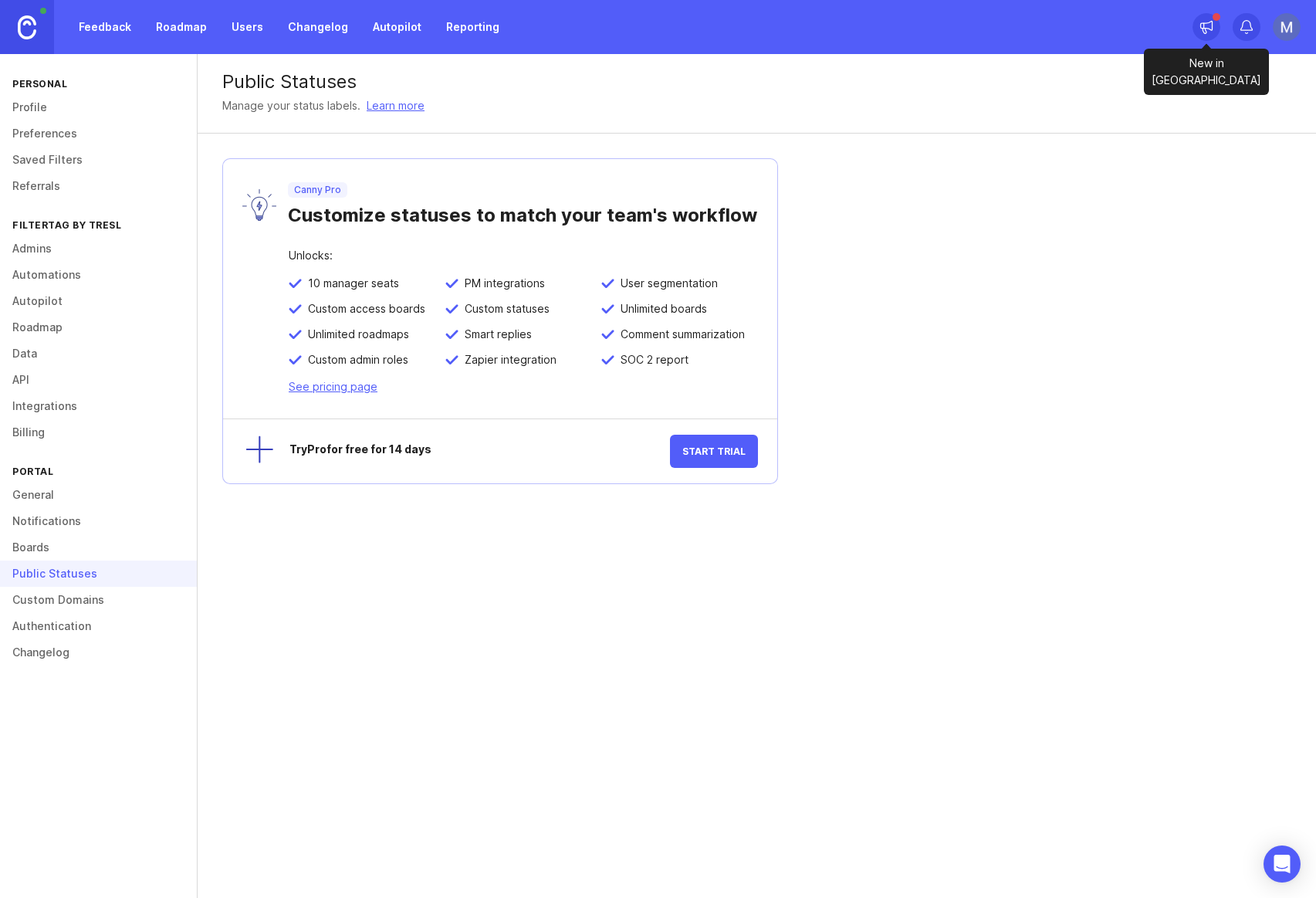
click at [1204, 24] on icon at bounding box center [1204, 25] width 0 height 5
click at [1206, 31] on icon at bounding box center [1204, 31] width 4 height 5
click at [110, 29] on link "Feedback" at bounding box center [105, 26] width 71 height 28
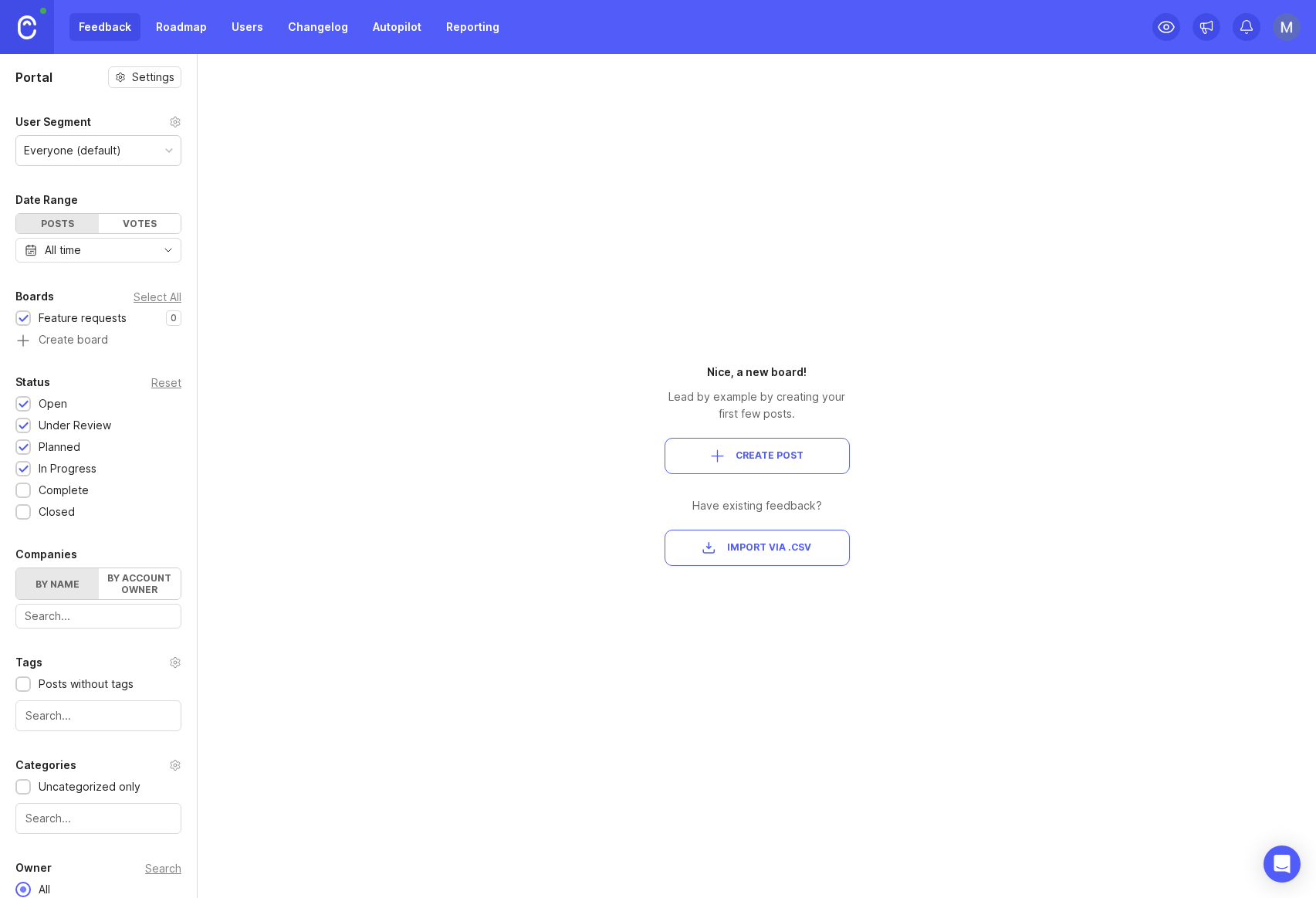
click at [796, 465] on button "Create Post" at bounding box center [757, 456] width 185 height 36
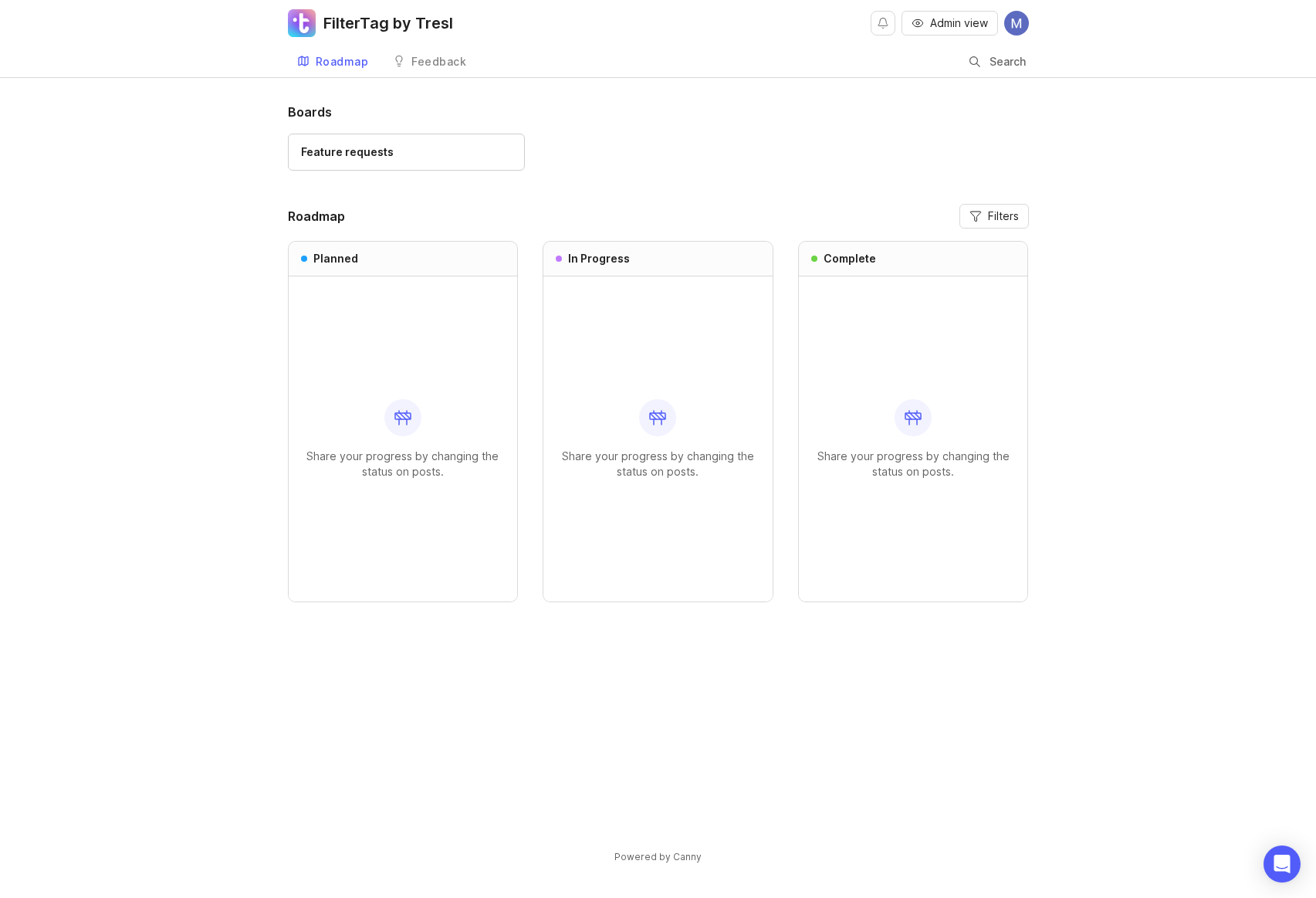
click at [392, 151] on div "Feature requests" at bounding box center [406, 152] width 211 height 17
